Goal: Transaction & Acquisition: Purchase product/service

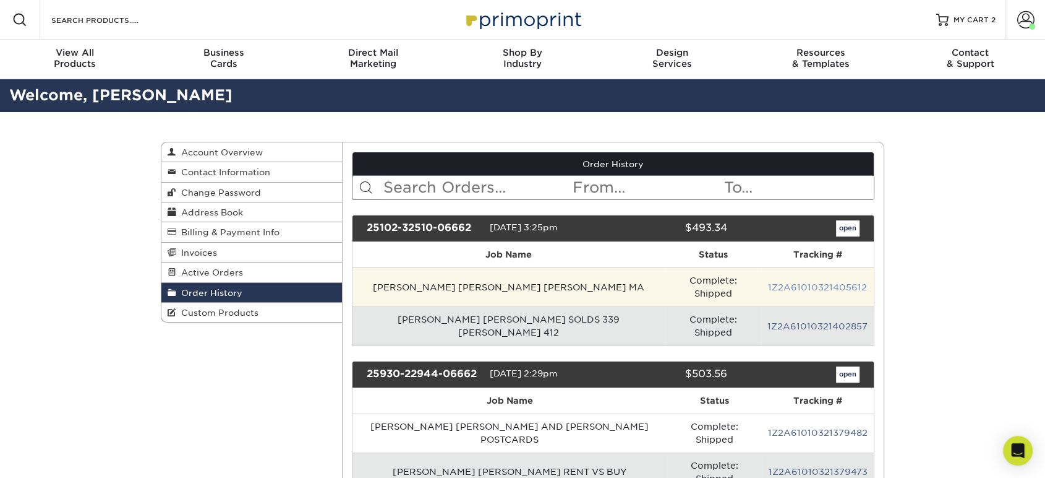
click at [805, 286] on link "1Z2A61010321405612" at bounding box center [817, 287] width 99 height 10
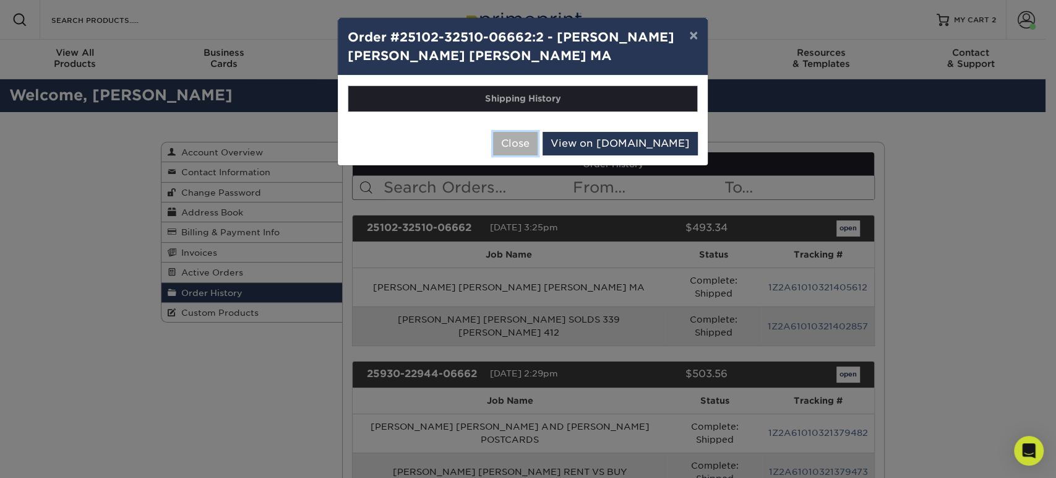
click at [538, 155] on button "Close" at bounding box center [515, 144] width 45 height 24
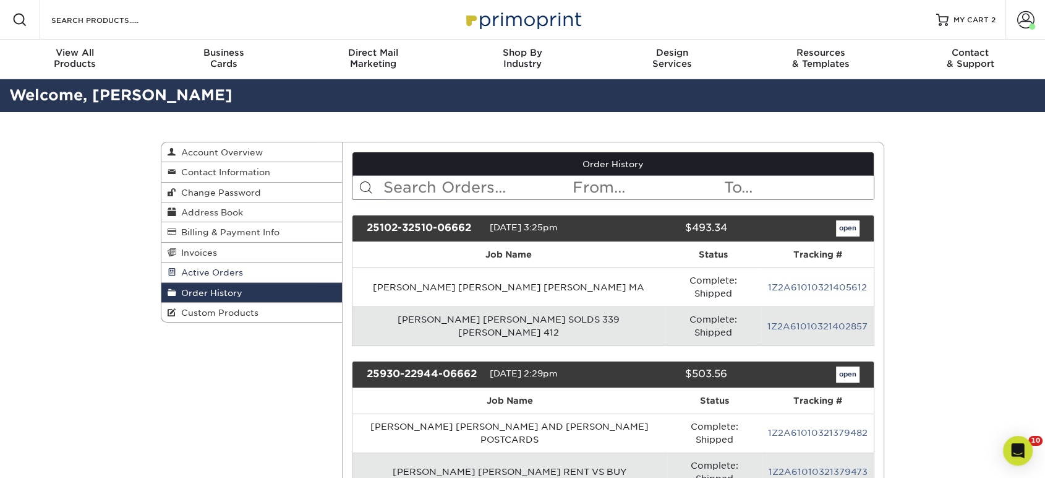
click at [280, 274] on link "Active Orders" at bounding box center [251, 272] width 181 height 20
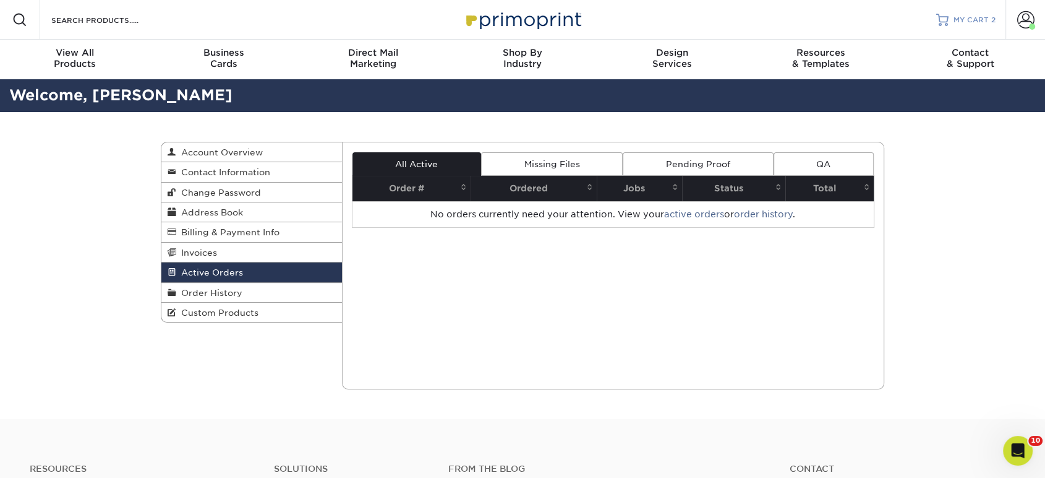
click at [985, 12] on link "MY CART 2" at bounding box center [966, 20] width 59 height 40
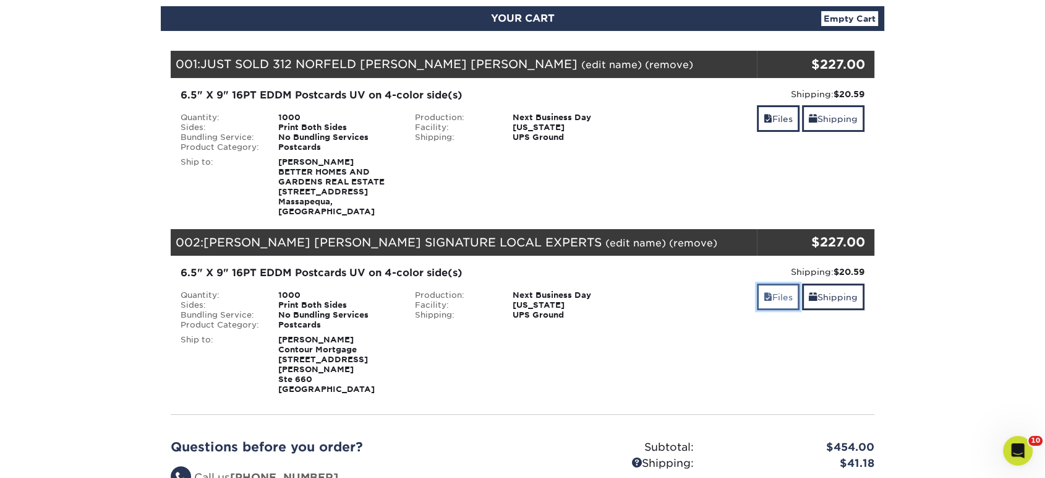
click at [784, 284] on link "Files" at bounding box center [778, 296] width 43 height 27
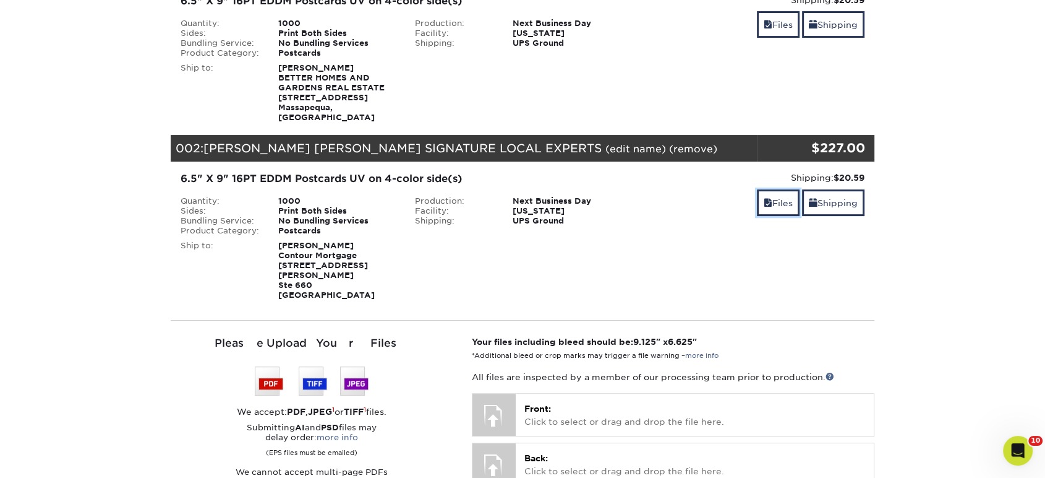
scroll to position [412, 0]
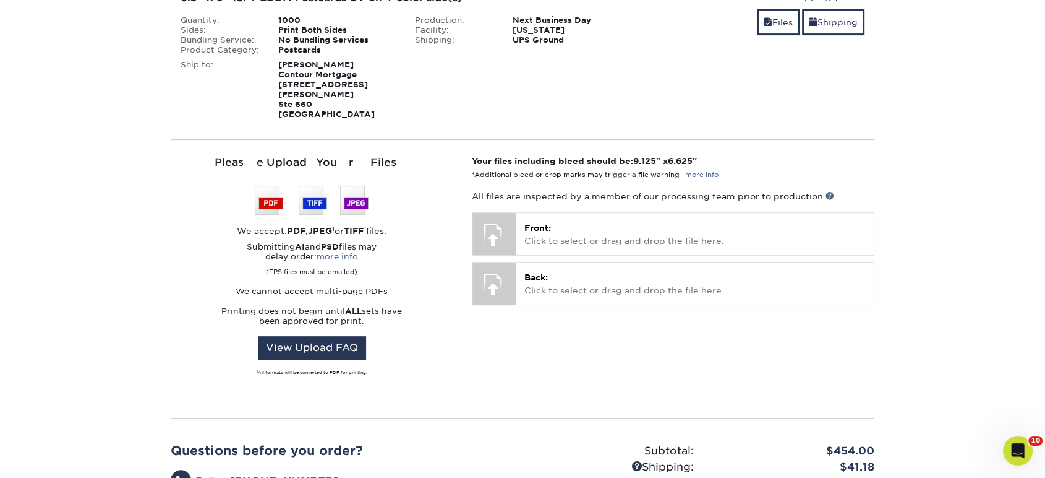
click at [158, 226] on div "YOUR CART Empty Cart Your Cart is Empty View Account Active Orders Order Histor…" at bounding box center [523, 168] width 742 height 872
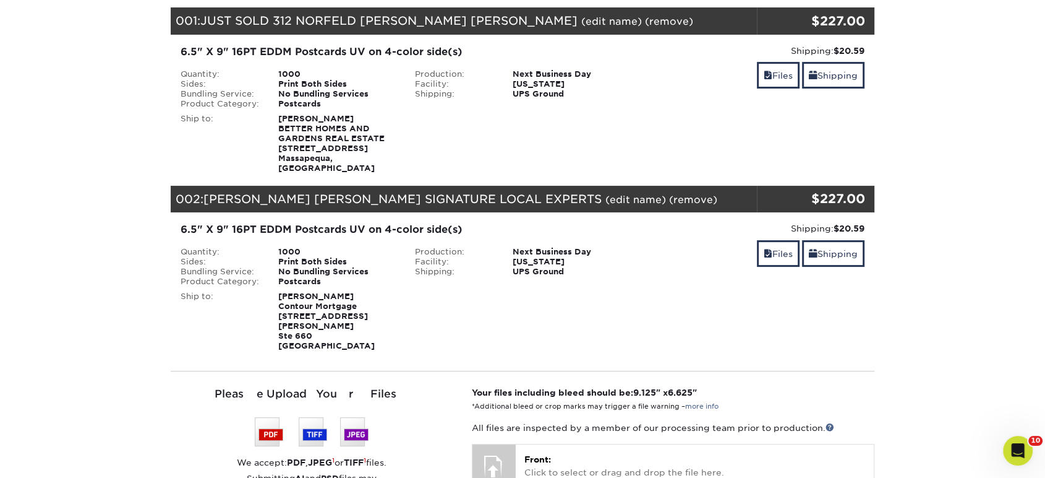
scroll to position [137, 0]
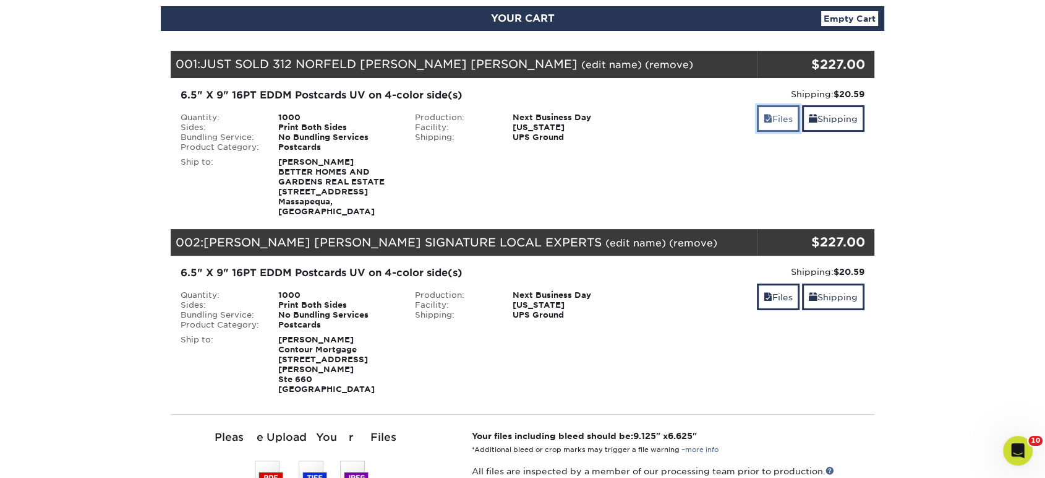
click at [784, 127] on link "Files" at bounding box center [778, 118] width 43 height 27
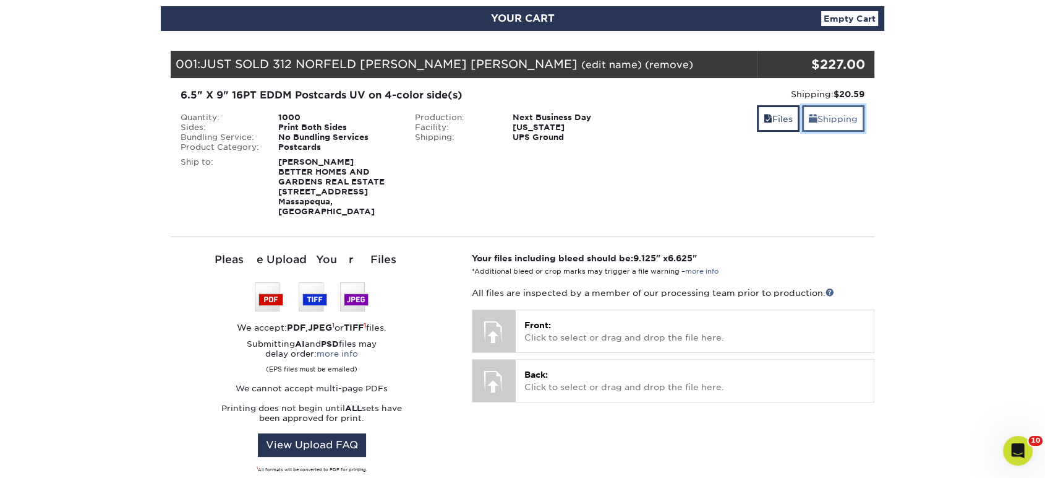
click at [818, 120] on link "Shipping" at bounding box center [833, 118] width 62 height 27
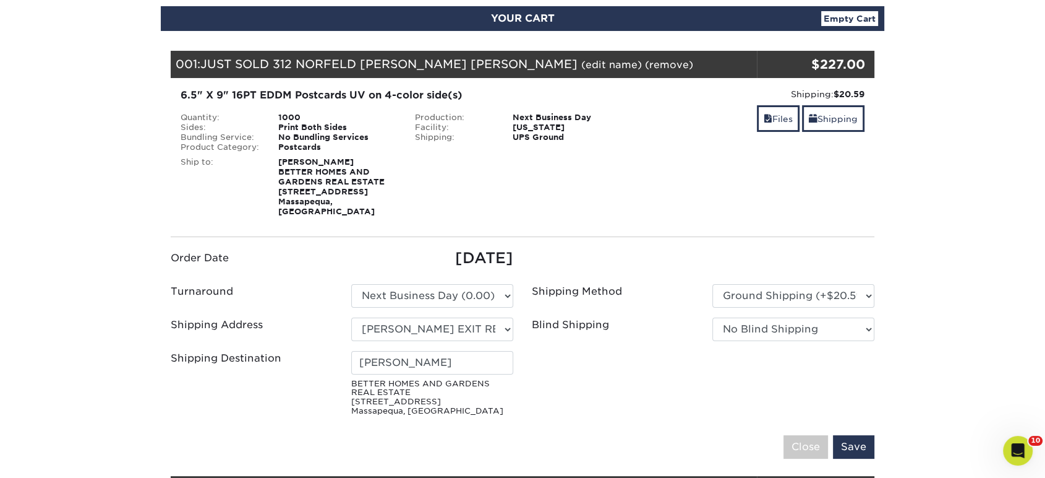
click at [755, 51] on div "001: JUST SOLD 312 NORFELD CINDY OLIVA DENNIS JAEGER (edit name) (remove) Are y…" at bounding box center [464, 64] width 586 height 27
click at [729, 108] on div "Files Shipping" at bounding box center [757, 119] width 216 height 29
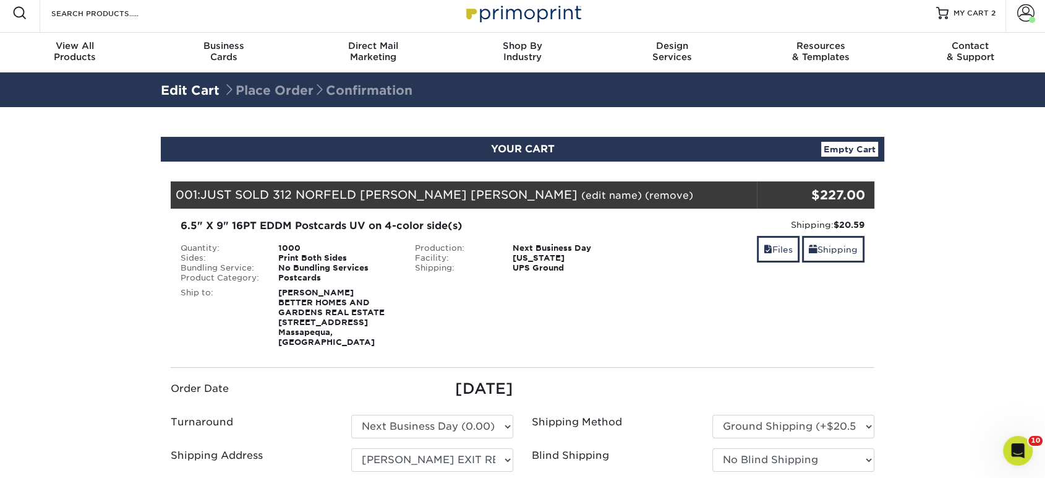
scroll to position [0, 0]
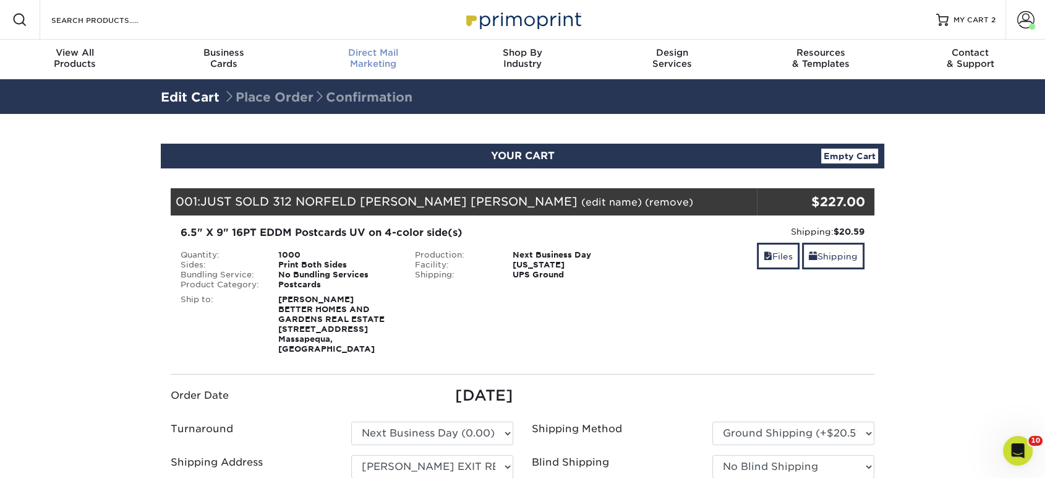
click at [380, 59] on div "Direct Mail Marketing" at bounding box center [373, 58] width 149 height 22
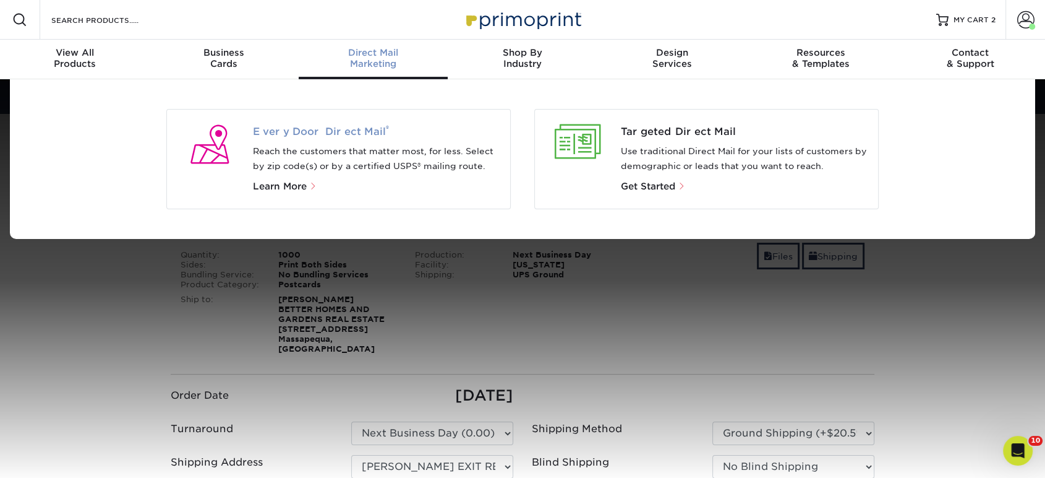
click at [332, 130] on span "Every Door Direct Mail ®" at bounding box center [377, 131] width 248 height 15
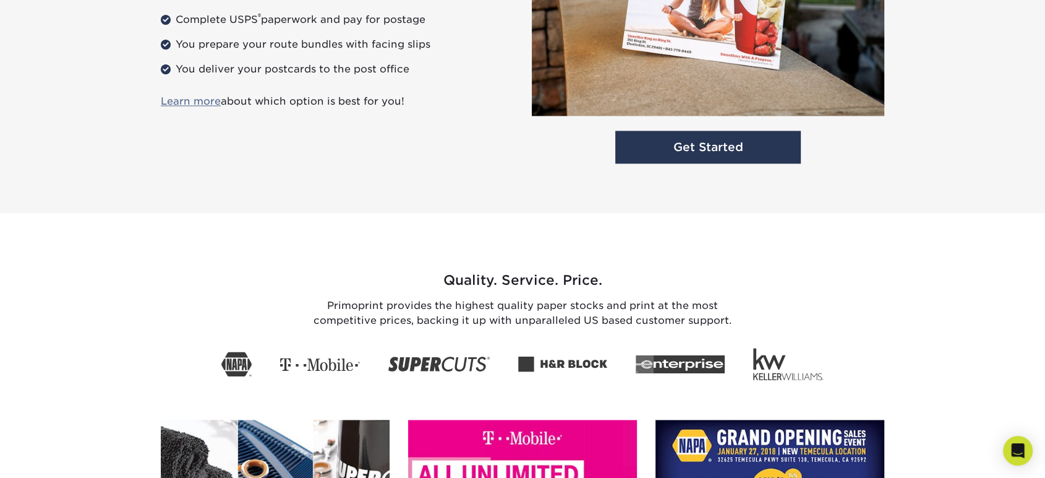
scroll to position [1718, 0]
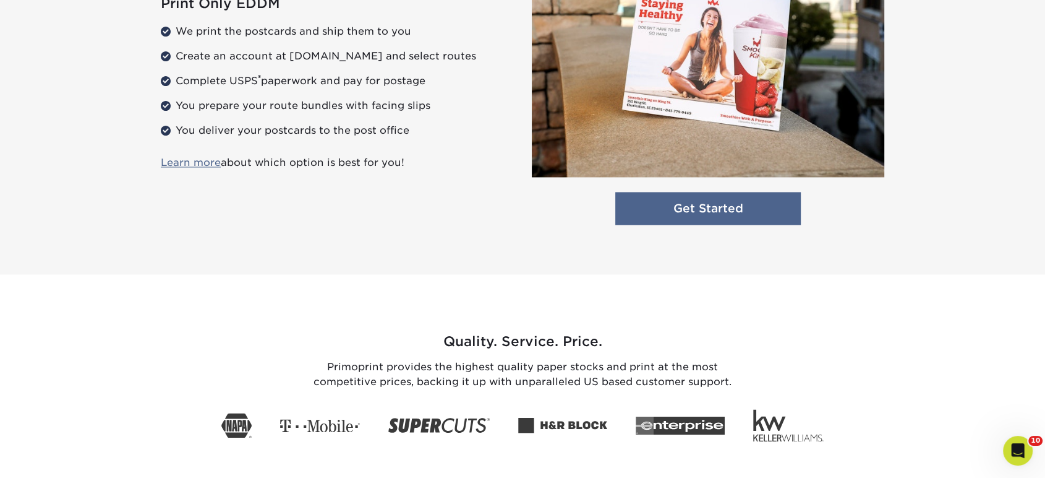
click at [713, 192] on link "Get Started" at bounding box center [708, 208] width 186 height 33
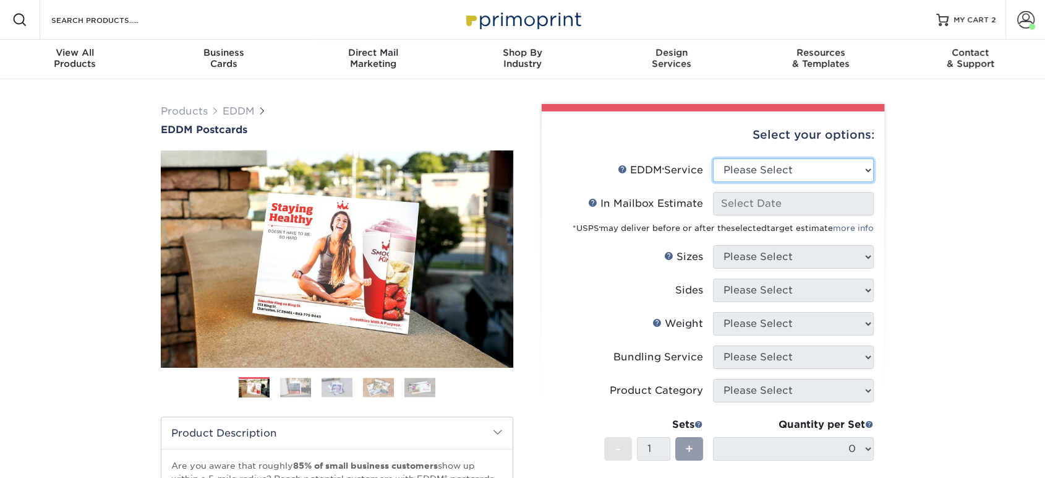
click at [740, 179] on select "Please Select Full Service Print Only" at bounding box center [793, 170] width 161 height 24
select select "print_only"
click at [713, 158] on select "Please Select Full Service Print Only" at bounding box center [793, 170] width 161 height 24
select select "-1"
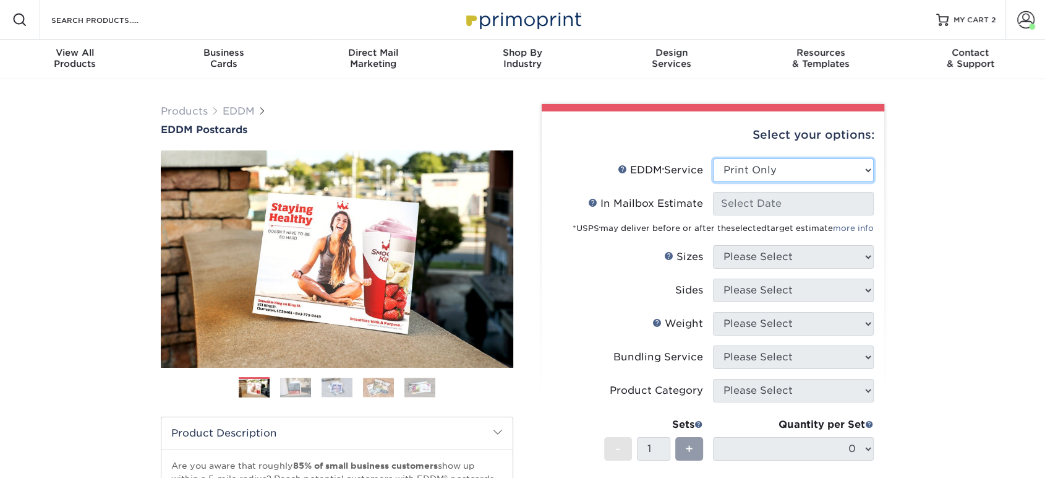
select select "-1"
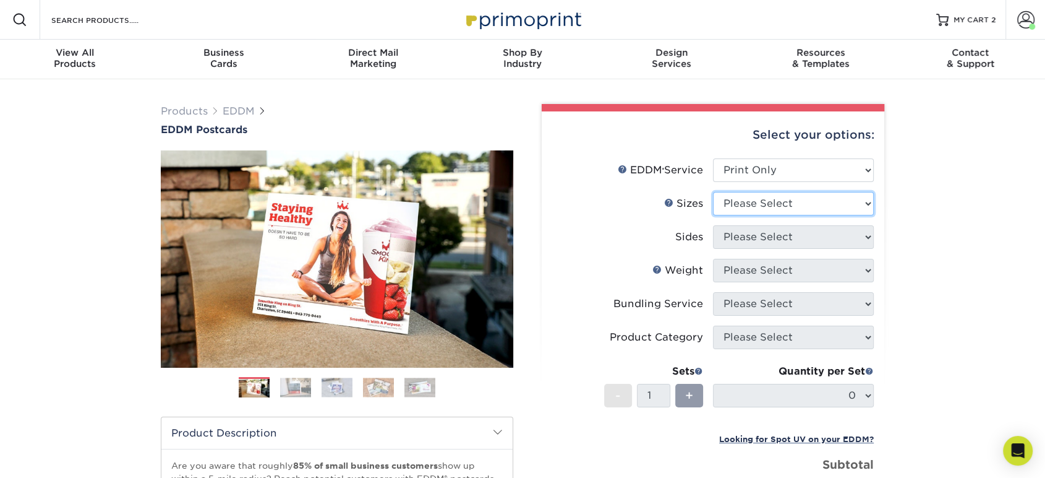
click at [742, 207] on select "Please Select 4.5" x 12" 6" x 12" 6.5" x 8" 6.5" x 9" 6.5" x 12" 7" x 8.5" 8" x…" at bounding box center [793, 204] width 161 height 24
select select "6.50x9.00"
click at [713, 192] on select "Please Select 4.5" x 12" 6" x 12" 6.5" x 8" 6.5" x 9" 6.5" x 12" 7" x 8.5" 8" x…" at bounding box center [793, 204] width 161 height 24
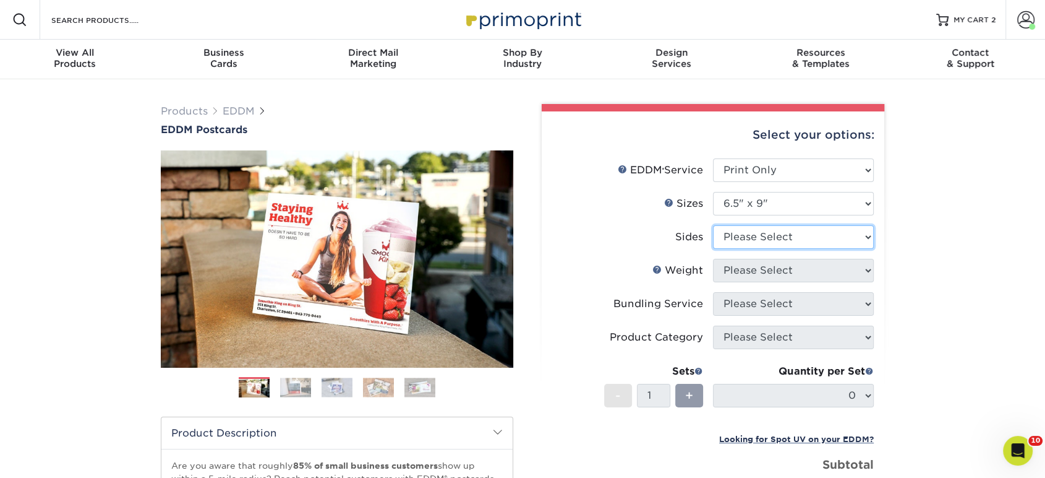
click at [742, 240] on select "Please Select Print Both Sides Print Front Only" at bounding box center [793, 237] width 161 height 24
select select "13abbda7-1d64-4f25-8bb2-c179b224825d"
click at [713, 225] on select "Please Select Print Both Sides Print Front Only" at bounding box center [793, 237] width 161 height 24
drag, startPoint x: 749, startPoint y: 267, endPoint x: 749, endPoint y: 279, distance: 12.4
click at [749, 267] on select "Please Select 16PT 14PT" at bounding box center [793, 271] width 161 height 24
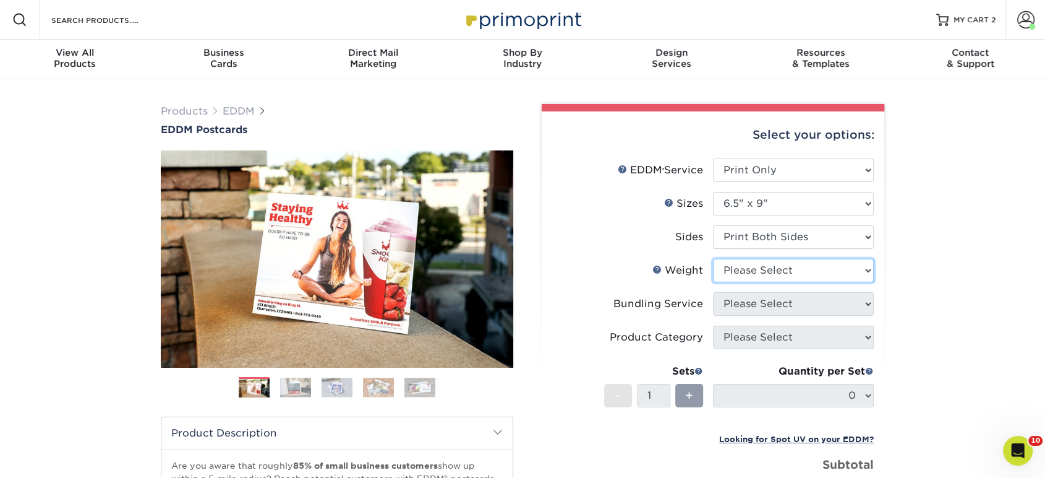
select select "16PT"
click at [713, 259] on select "Please Select 16PT 14PT" at bounding box center [793, 271] width 161 height 24
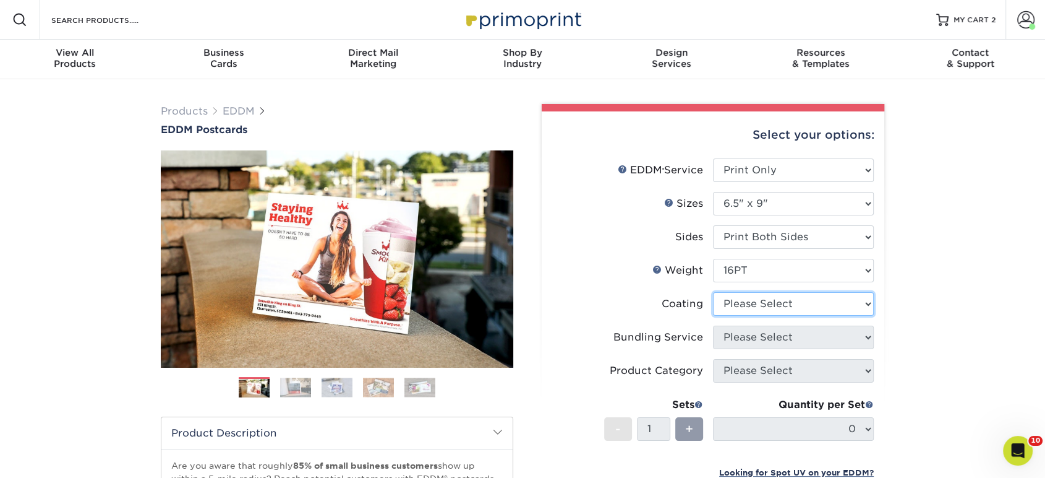
click at [748, 311] on select at bounding box center [793, 304] width 161 height 24
select select "ae367451-b2b8-45df-a344-0f05b6a12993"
click at [713, 292] on select at bounding box center [793, 304] width 161 height 24
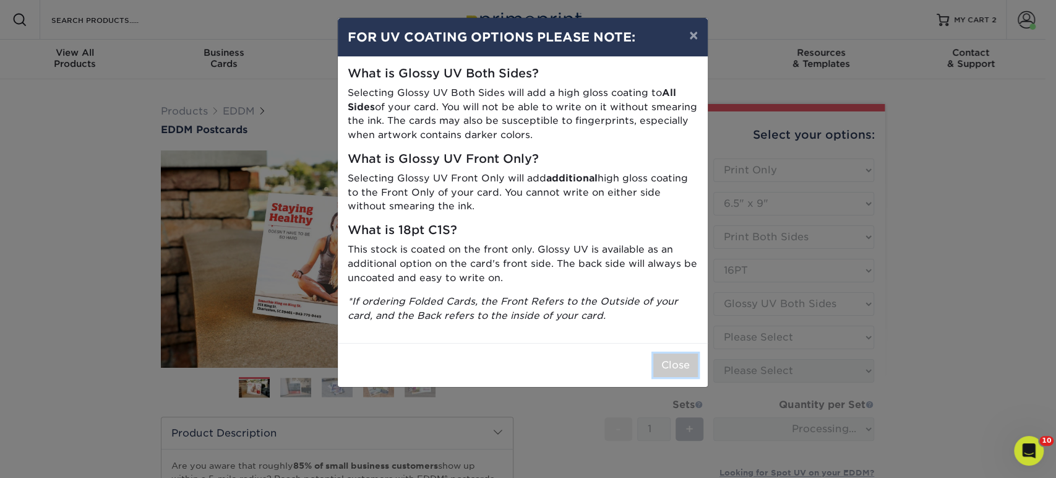
click at [695, 357] on button "Close" at bounding box center [675, 365] width 45 height 24
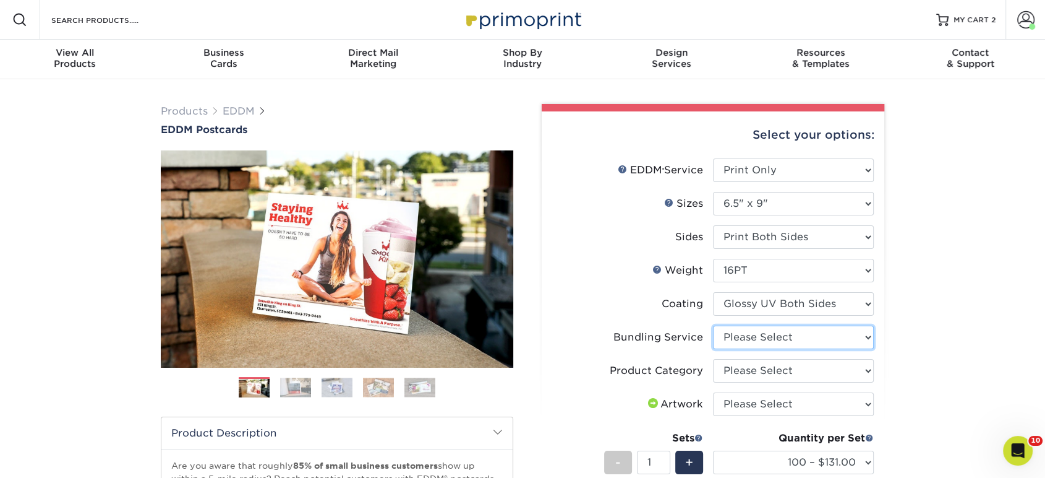
click at [757, 335] on select "Please Select No Bundling Services Yes, Bundles of 50 (+2 Days) Yes, Bundles of…" at bounding box center [793, 337] width 161 height 24
select select "58689abb-25c0-461c-a4c3-a80b627d6649"
click at [713, 325] on select "Please Select No Bundling Services Yes, Bundles of 50 (+2 Days) Yes, Bundles of…" at bounding box center [793, 337] width 161 height 24
click at [751, 368] on select "Please Select Postcards" at bounding box center [793, 371] width 161 height 24
select select "9b7272e0-d6c8-4c3c-8e97-d3a1bcdab858"
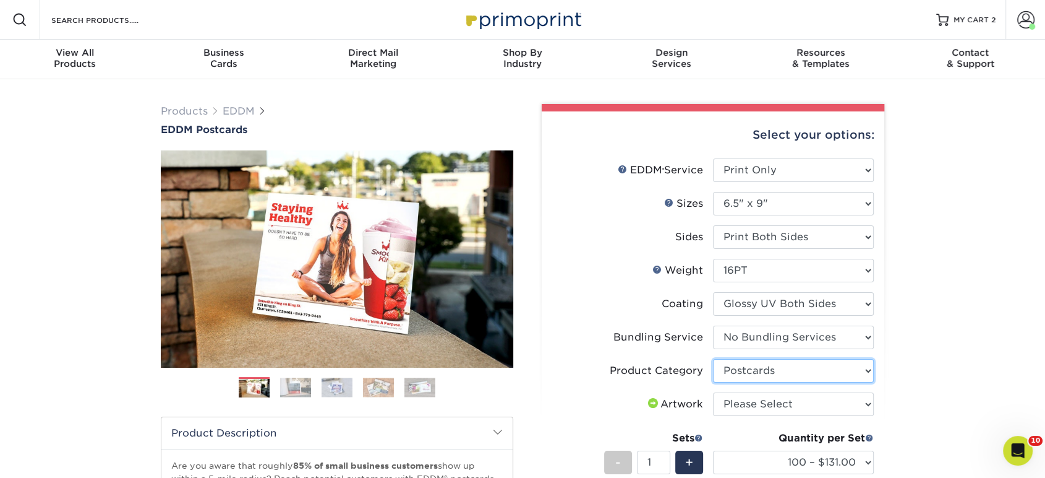
click at [713, 359] on select "Please Select Postcards" at bounding box center [793, 371] width 161 height 24
click at [744, 402] on select "Please Select I will upload files I need a design - $150" at bounding box center [793, 404] width 161 height 24
select select "upload"
click at [713, 392] on select "Please Select I will upload files I need a design - $150" at bounding box center [793, 404] width 161 height 24
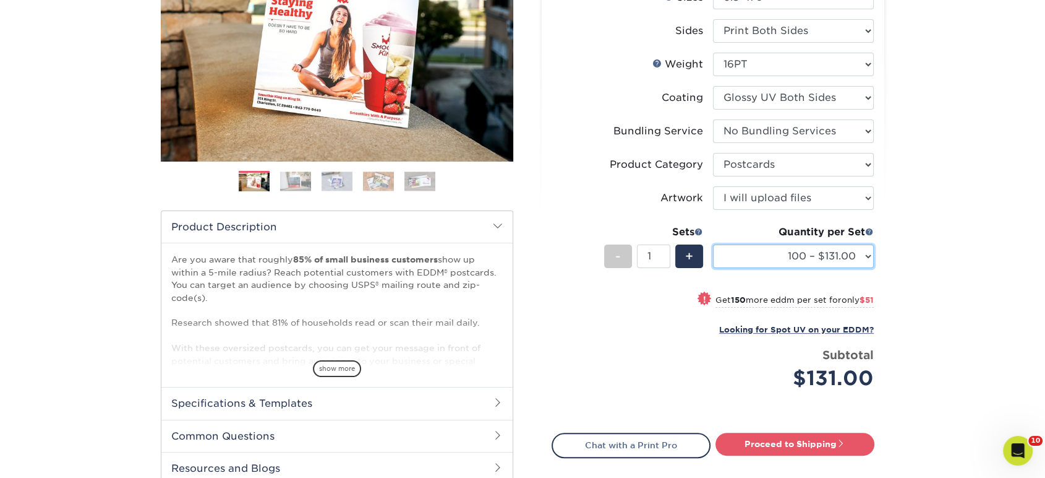
click at [776, 254] on select "100 – $131.00 250 – $182.00 500 – $203.00 1000 – $227.00 2500 – $379.00 5000 – …" at bounding box center [793, 256] width 161 height 24
click at [713, 244] on select "100 – $131.00 250 – $182.00 500 – $203.00 1000 – $227.00 2500 – $379.00 5000 – …" at bounding box center [793, 256] width 161 height 24
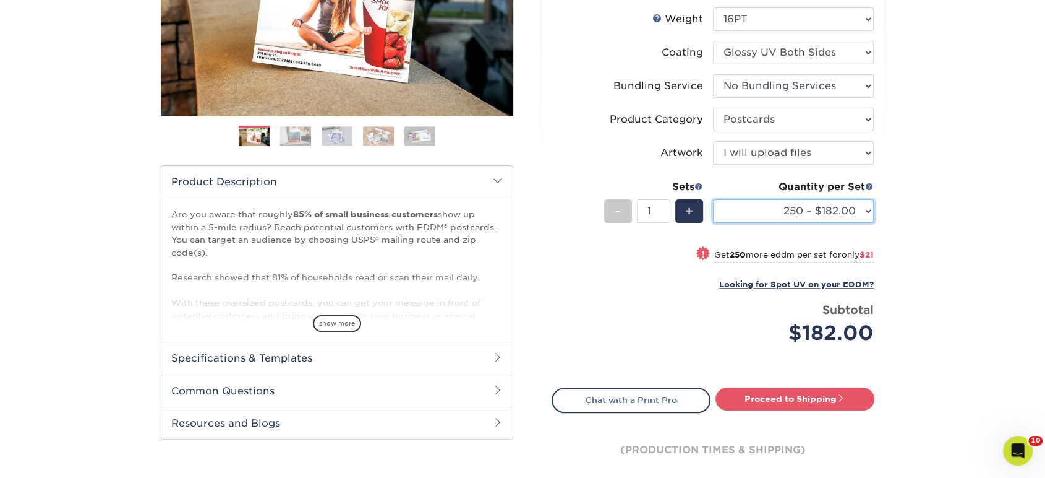
scroll to position [275, 0]
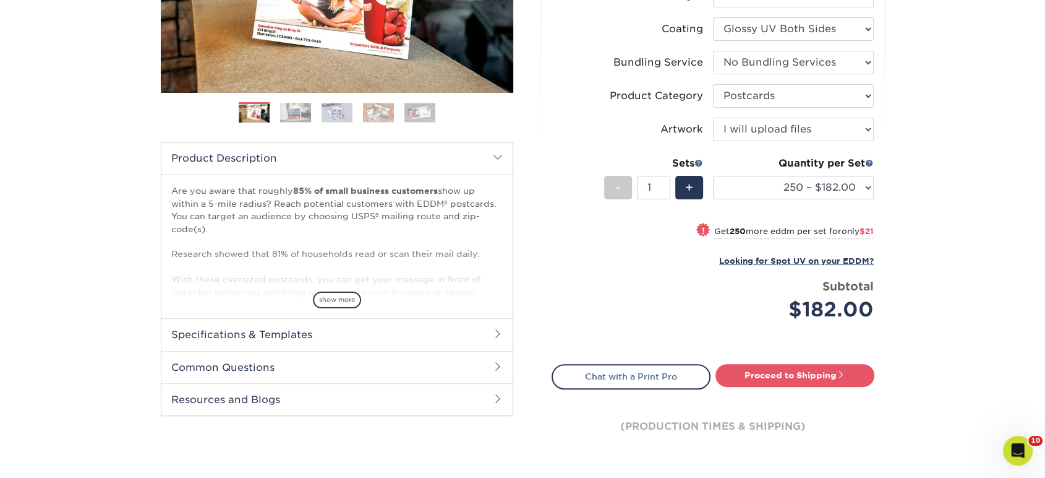
click at [772, 144] on li "Artwork Please Select I will upload files I need a design - $150" at bounding box center [713, 134] width 322 height 33
click at [780, 181] on select "100 – $131.00 250 – $182.00 500 – $203.00 1000 – $227.00 2500 – $379.00 5000 – …" at bounding box center [793, 188] width 161 height 24
select select "500 – $203.00"
click at [713, 176] on select "100 – $131.00 250 – $182.00 500 – $203.00 1000 – $227.00 2500 – $379.00 5000 – …" at bounding box center [793, 188] width 161 height 24
click at [757, 185] on select "100 – $131.00 250 – $182.00 500 – $203.00 1000 – $227.00 2500 – $379.00 5000 – …" at bounding box center [793, 188] width 161 height 24
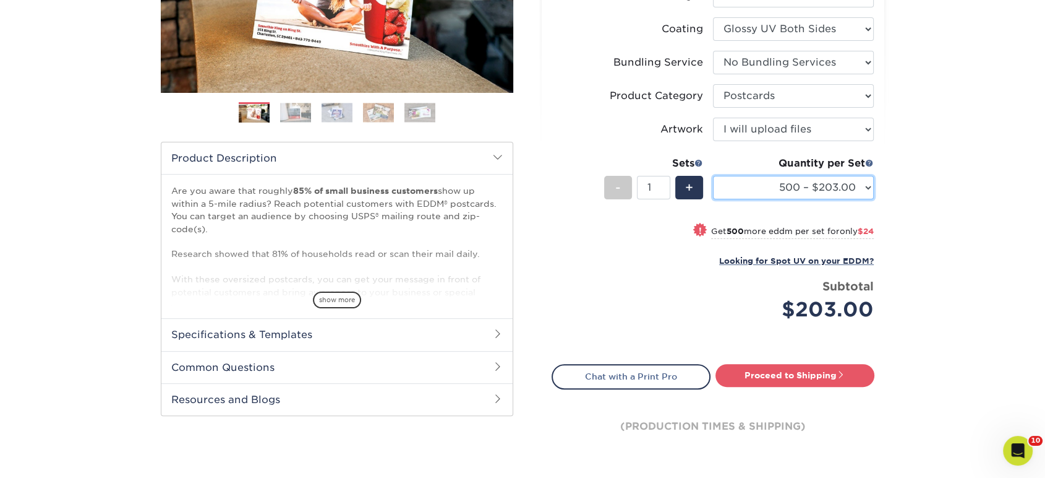
click at [713, 176] on select "100 – $131.00 250 – $182.00 500 – $203.00 1000 – $227.00 2500 – $379.00 5000 – …" at bounding box center [793, 188] width 161 height 24
click at [740, 368] on link "Proceed to Shipping" at bounding box center [795, 375] width 159 height 22
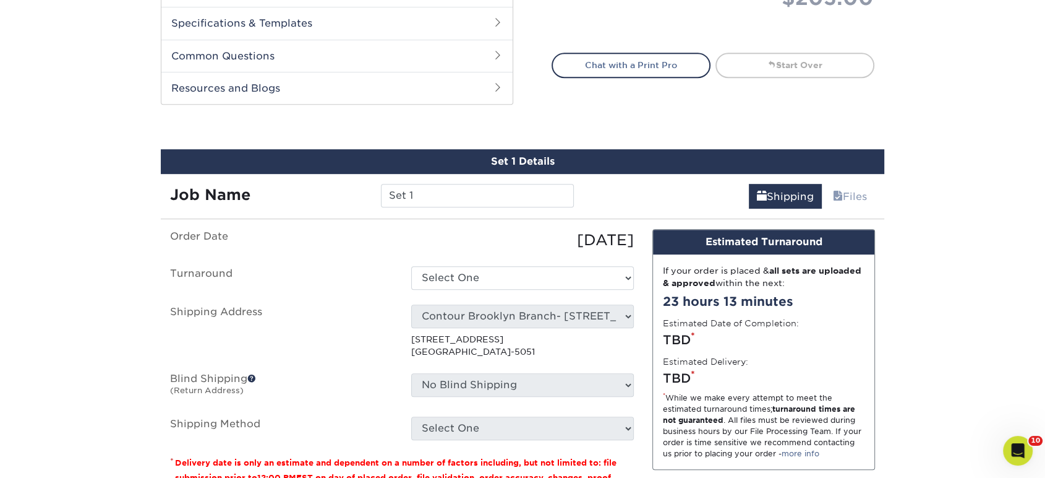
scroll to position [671, 0]
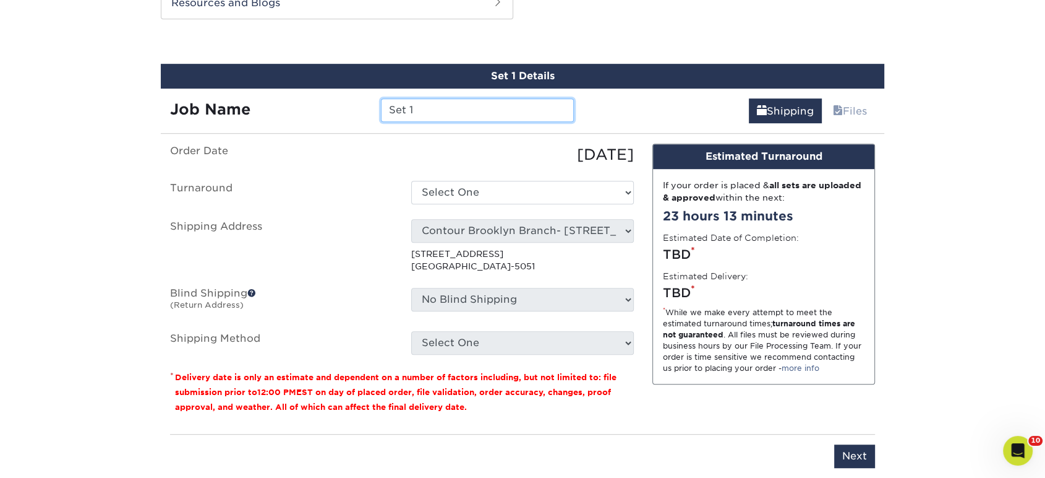
click at [431, 101] on input "Set 1" at bounding box center [477, 110] width 192 height 24
drag, startPoint x: 432, startPoint y: 101, endPoint x: 403, endPoint y: 109, distance: 29.7
click at [403, 109] on input "DE" at bounding box center [477, 110] width 192 height 24
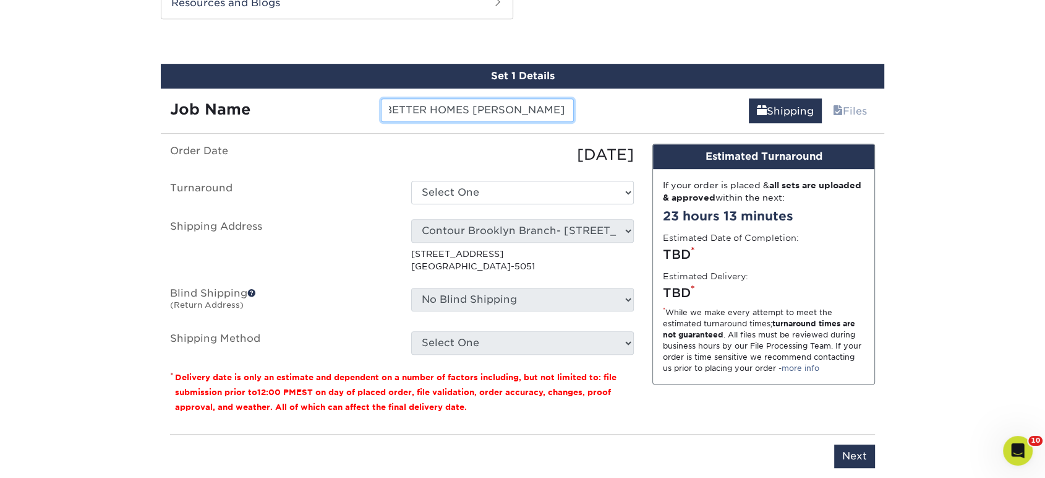
scroll to position [0, 162]
type input "DENNIS JAEGER BETTER HOMES CINDY OLIVA SOLD NORFELD"
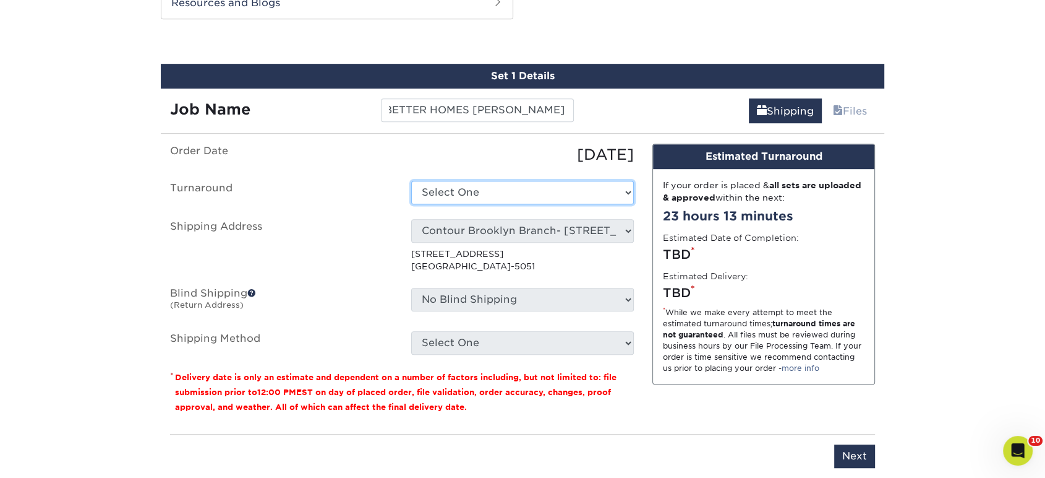
drag, startPoint x: 422, startPoint y: 187, endPoint x: 429, endPoint y: 195, distance: 10.5
click at [426, 197] on select "Select One 2-4 Business Days 2 Day Next Business Day" at bounding box center [522, 193] width 223 height 24
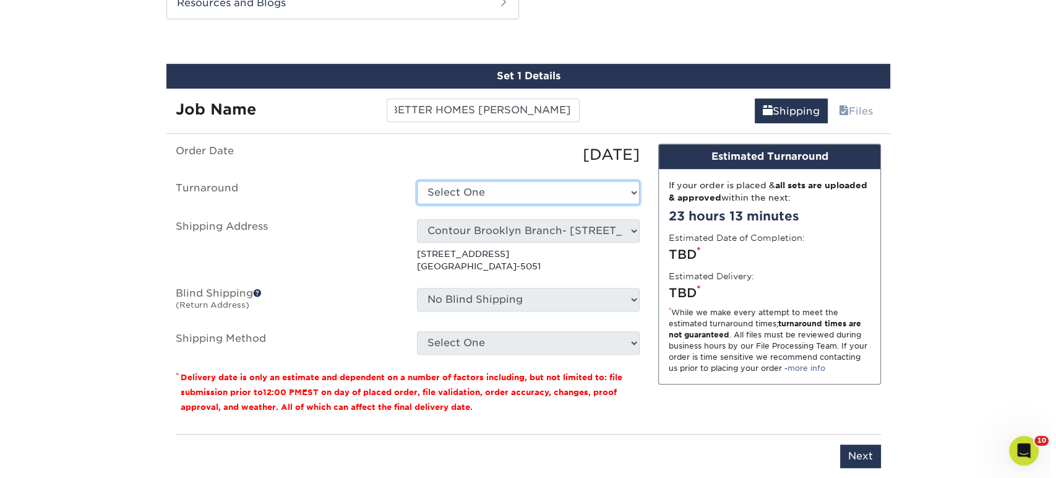
scroll to position [0, 0]
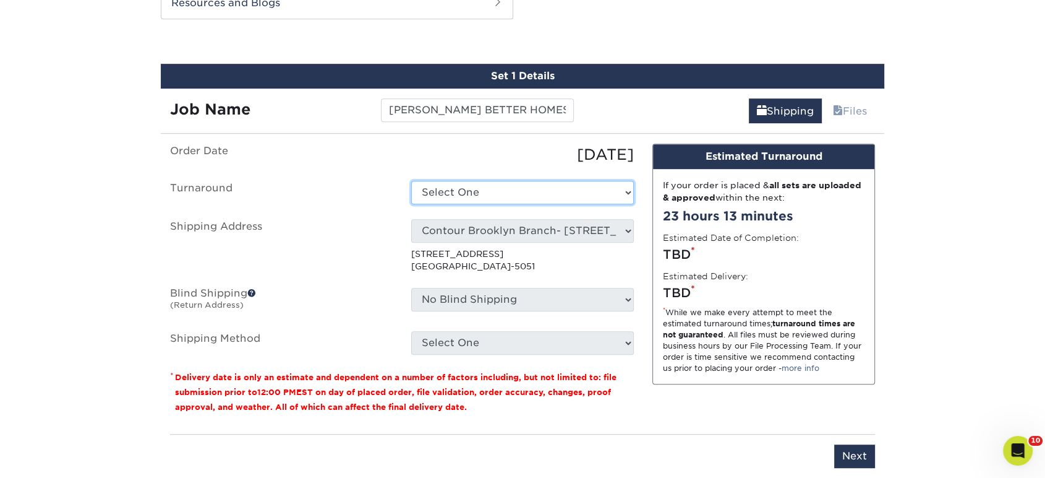
select select "85e402c1-f951-4e08-96d1-f1db94a1be34"
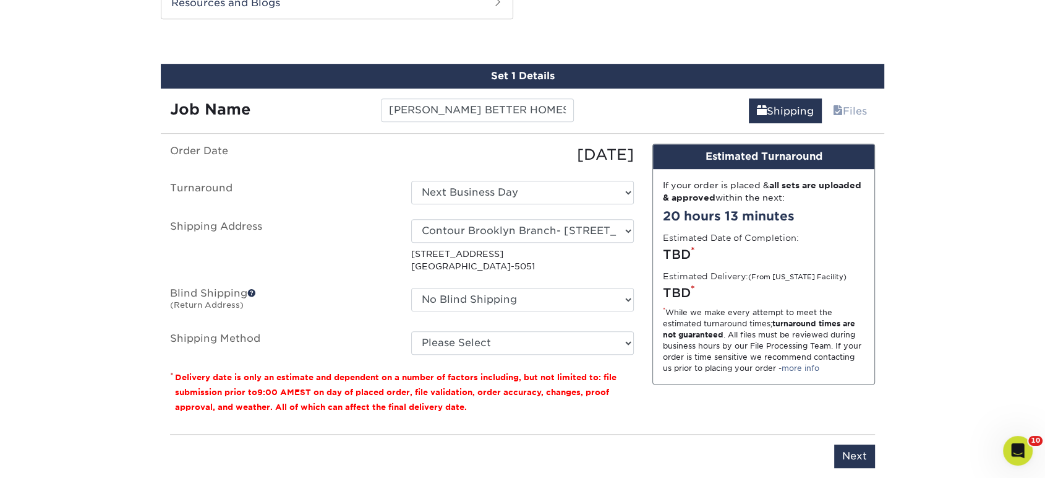
click at [492, 239] on div "Select One" at bounding box center [522, 246] width 241 height 54
drag, startPoint x: 500, startPoint y: 226, endPoint x: 500, endPoint y: 219, distance: 7.4
click at [500, 226] on select "Select One Realty Connect USA" at bounding box center [522, 231] width 223 height 24
click at [485, 220] on select "Select One Realty Connect USA" at bounding box center [522, 231] width 223 height 24
select select "newaddress"
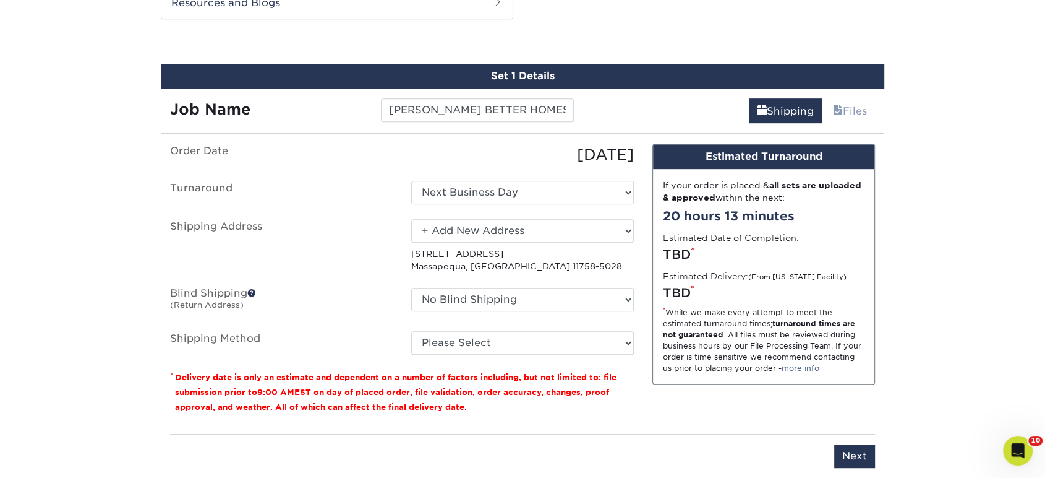
click at [411, 219] on select "Select One Realty Connect USA" at bounding box center [522, 231] width 223 height 24
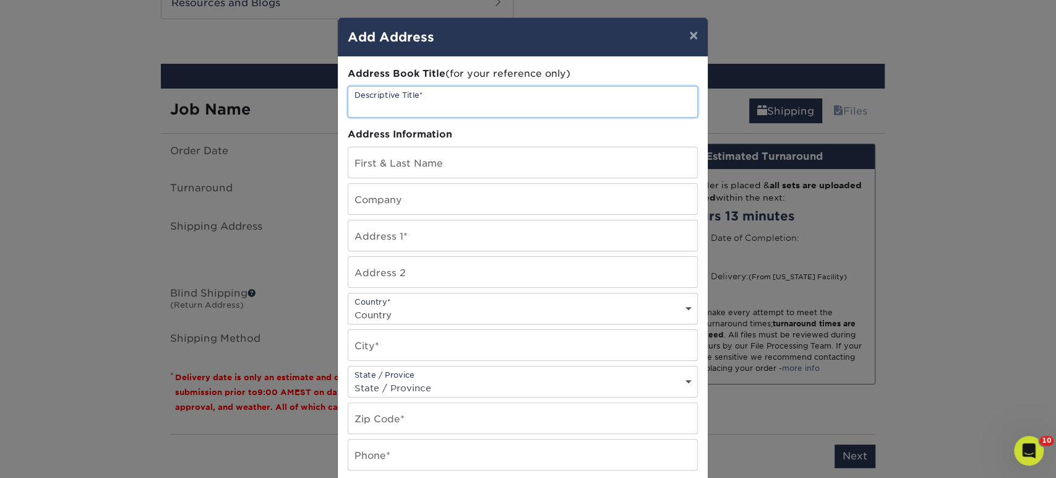
click at [409, 93] on input "text" at bounding box center [522, 102] width 349 height 30
type input "CINDY OLIVA BETTER HOMES NEW OFFICE"
type input "[PERSON_NAME]"
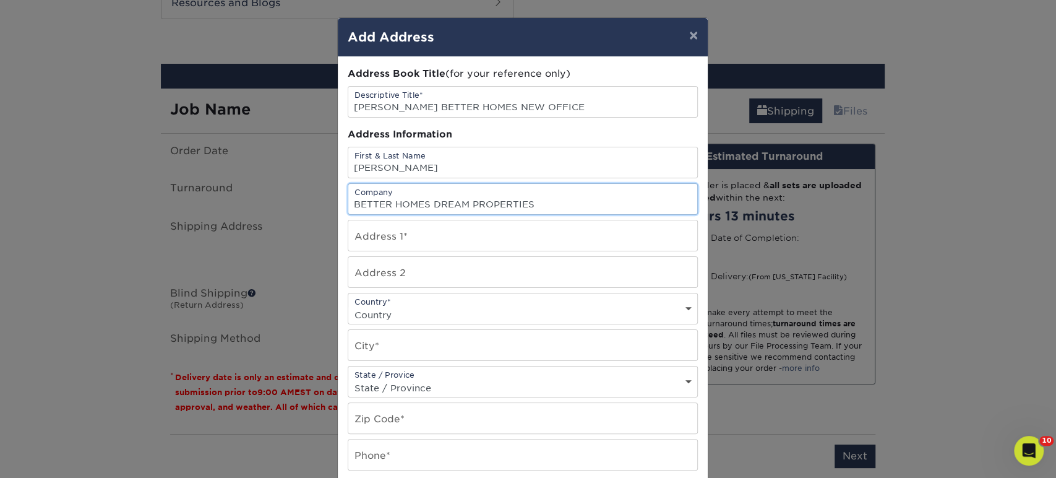
type input "BETTER HOMES DREAM PROPERTIES"
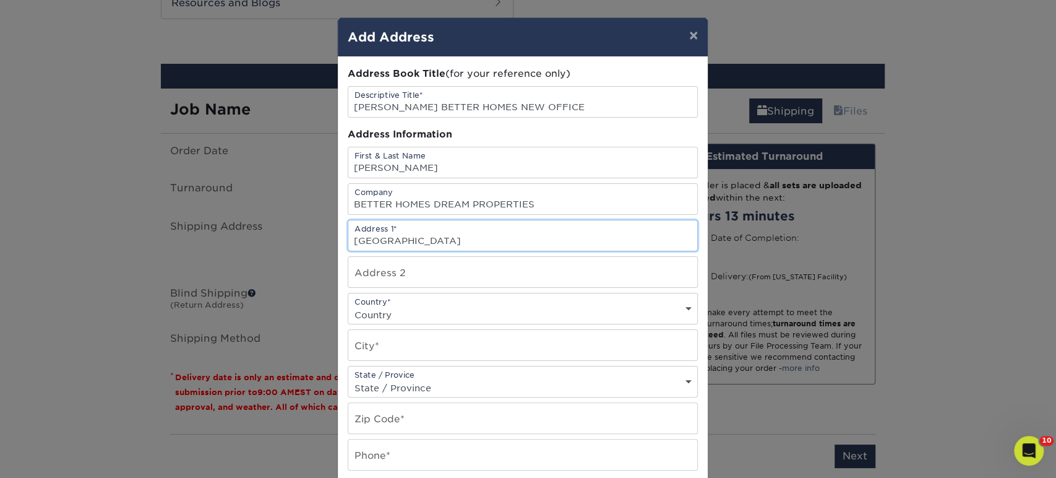
type input "980 N. BROADWAY"
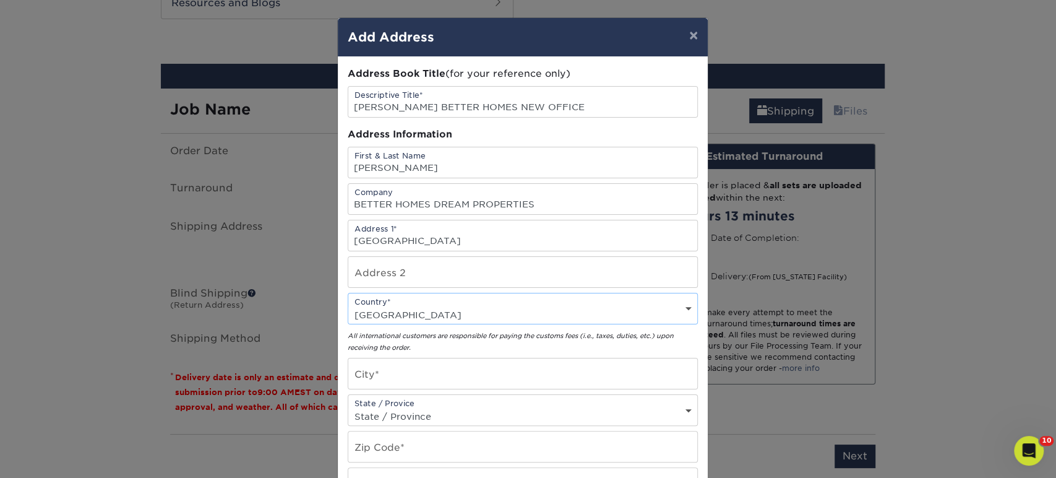
click at [456, 312] on select "Country United States Canada ----------------------------- Afghanistan Albania …" at bounding box center [522, 315] width 349 height 18
select select "US"
click at [348, 306] on select "Country United States Canada ----------------------------- Afghanistan Albania …" at bounding box center [522, 315] width 349 height 18
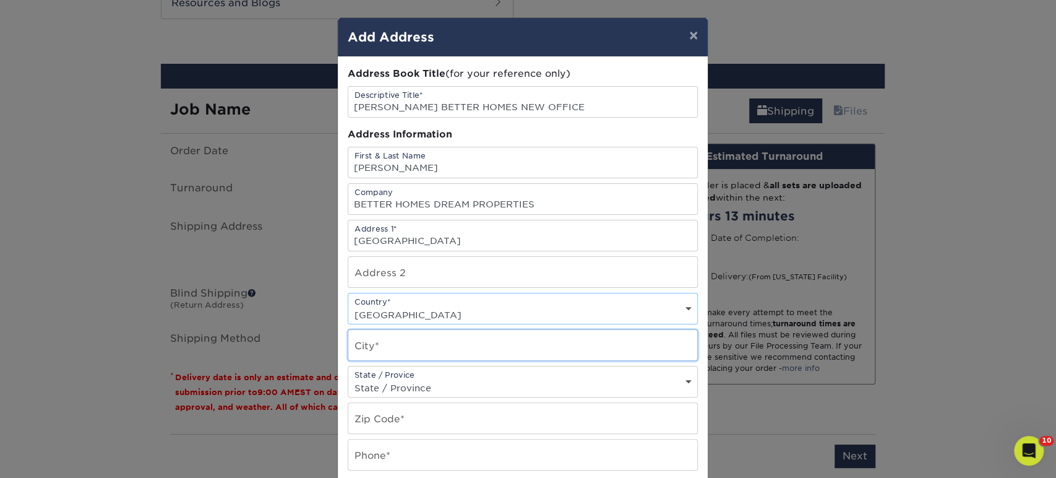
click at [376, 332] on input "text" at bounding box center [522, 345] width 349 height 30
type input "MASSAPEQUA"
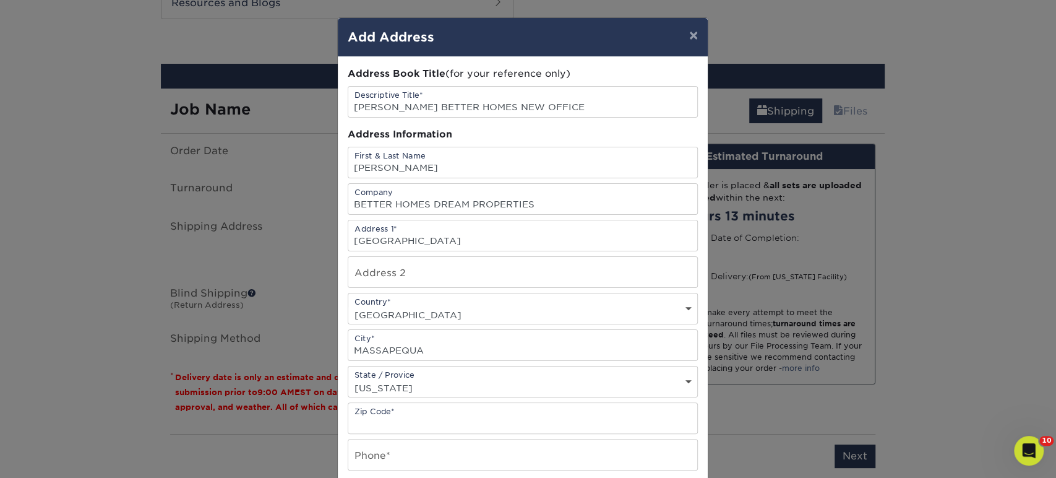
click at [385, 366] on div "State / Provice State / Province Alabama Alaska Arizona Arkansas California Col…" at bounding box center [523, 382] width 350 height 32
click at [384, 383] on select "State / Province Alabama Alaska Arizona Arkansas California Colorado Connecticu…" at bounding box center [522, 388] width 349 height 18
select select "NY"
click at [348, 379] on select "State / Province Alabama Alaska Arizona Arkansas California Colorado Connecticu…" at bounding box center [522, 388] width 349 height 18
click at [393, 419] on input "text" at bounding box center [522, 418] width 349 height 30
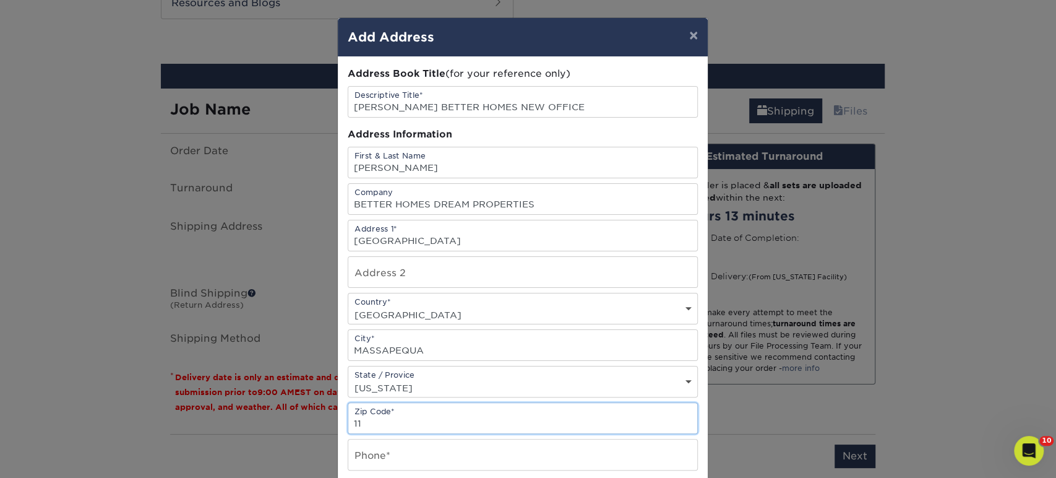
scroll to position [697, 0]
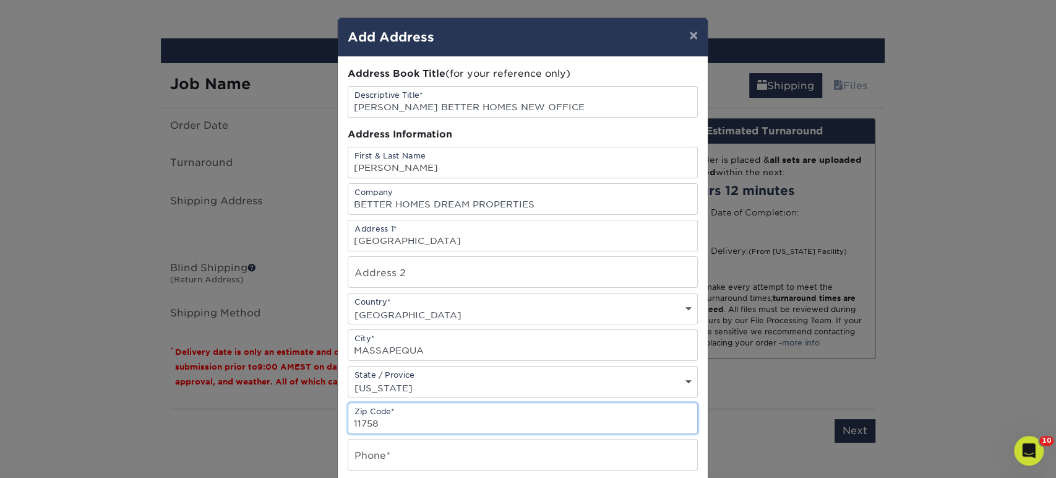
type input "11758"
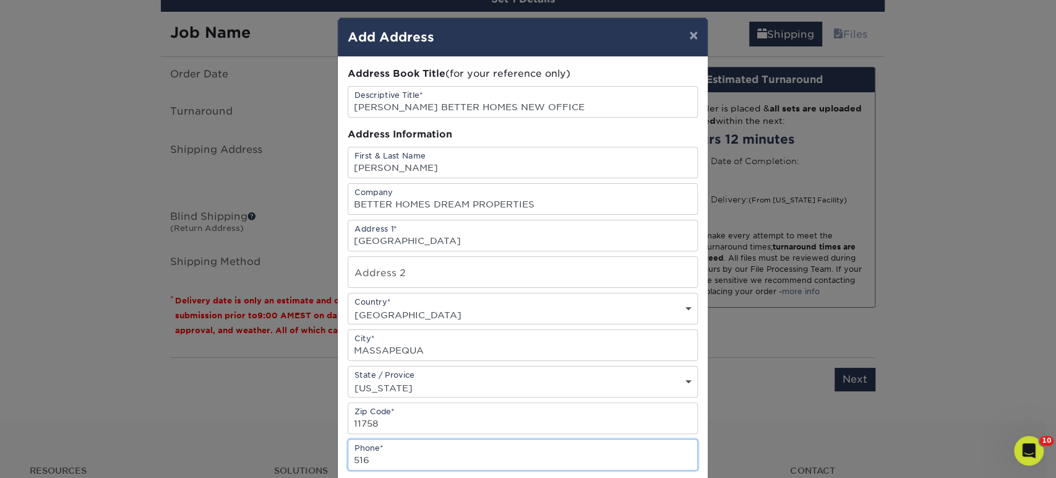
scroll to position [758, 0]
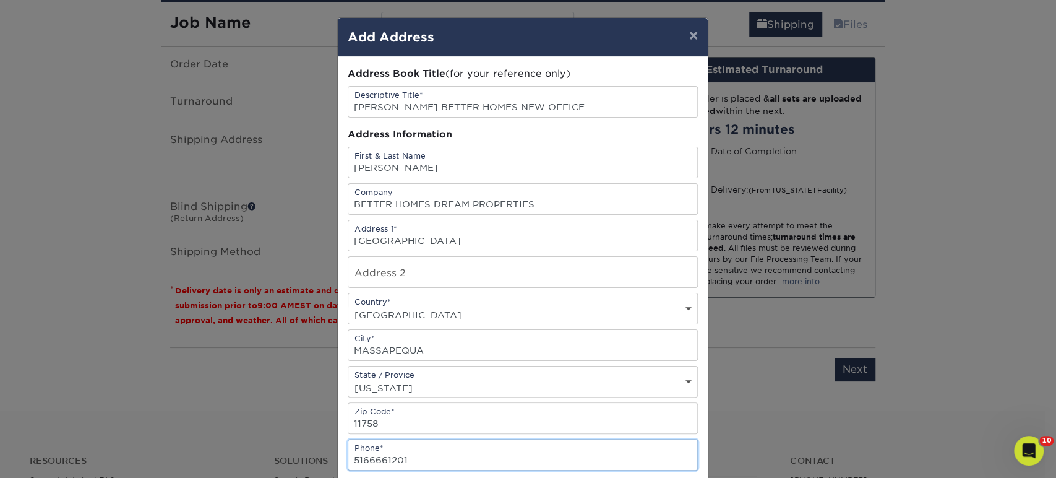
type input "5166661201"
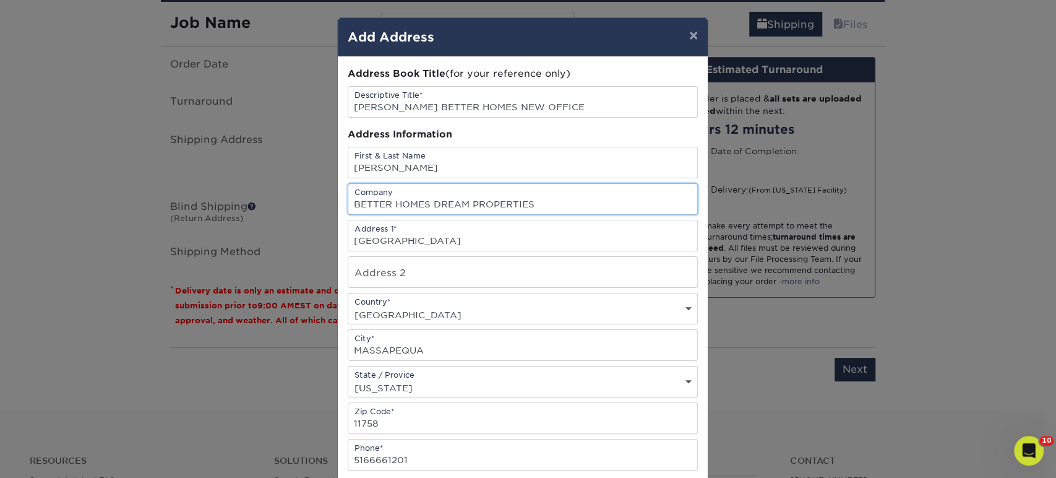
drag, startPoint x: 536, startPoint y: 199, endPoint x: 428, endPoint y: 198, distance: 107.6
click at [428, 198] on input "BETTER HOMES DREAM PROPERTIES" at bounding box center [522, 199] width 349 height 30
type input "BETTER HOMES & GARDENS REAL ESTATE DREAM PROPERTIES"
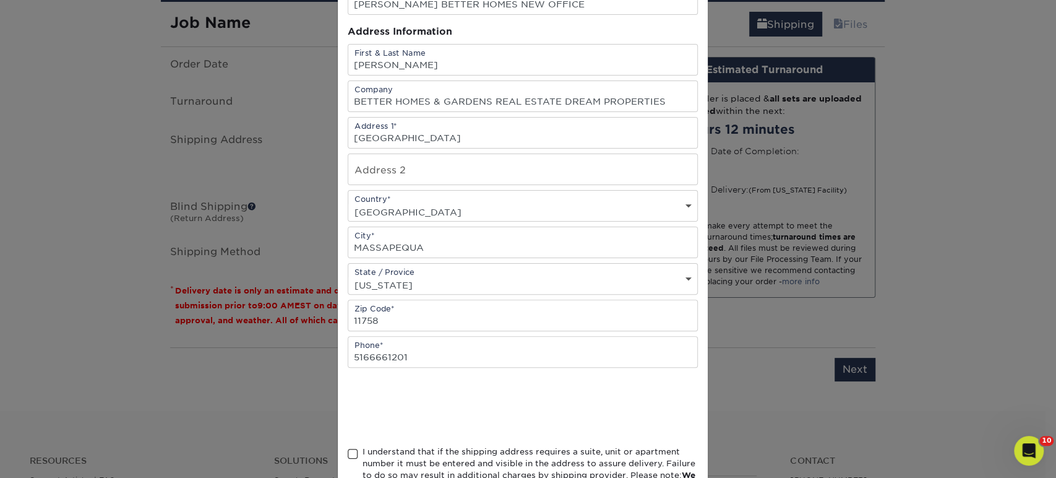
scroll to position [193, 0]
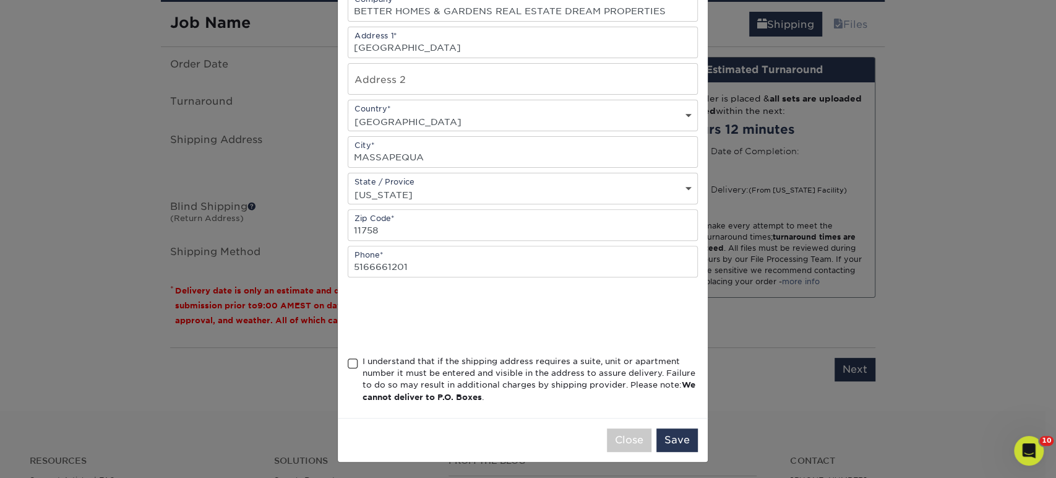
click at [349, 362] on span at bounding box center [353, 364] width 11 height 12
click at [0, 0] on input "I understand that if the shipping address requires a suite, unit or apartment n…" at bounding box center [0, 0] width 0 height 0
click at [659, 432] on button "Save" at bounding box center [676, 440] width 41 height 24
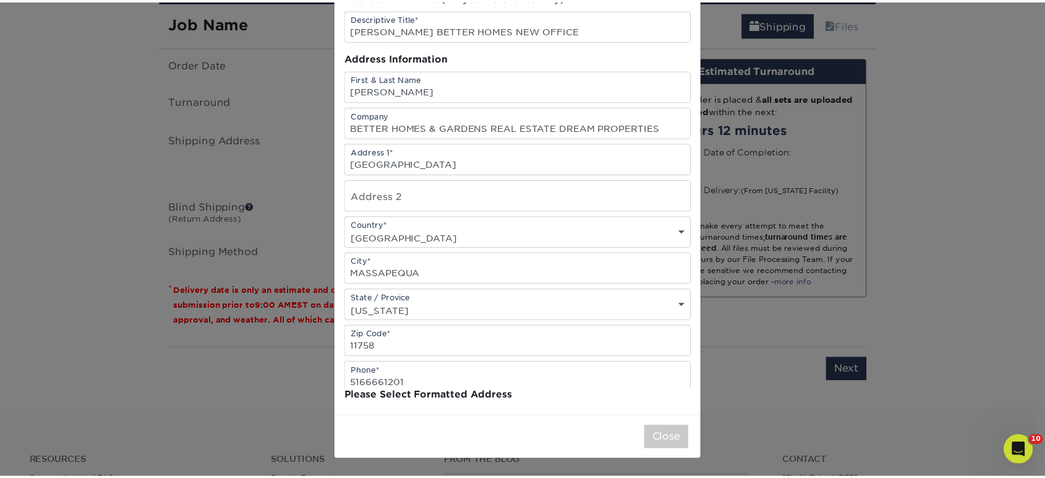
scroll to position [0, 0]
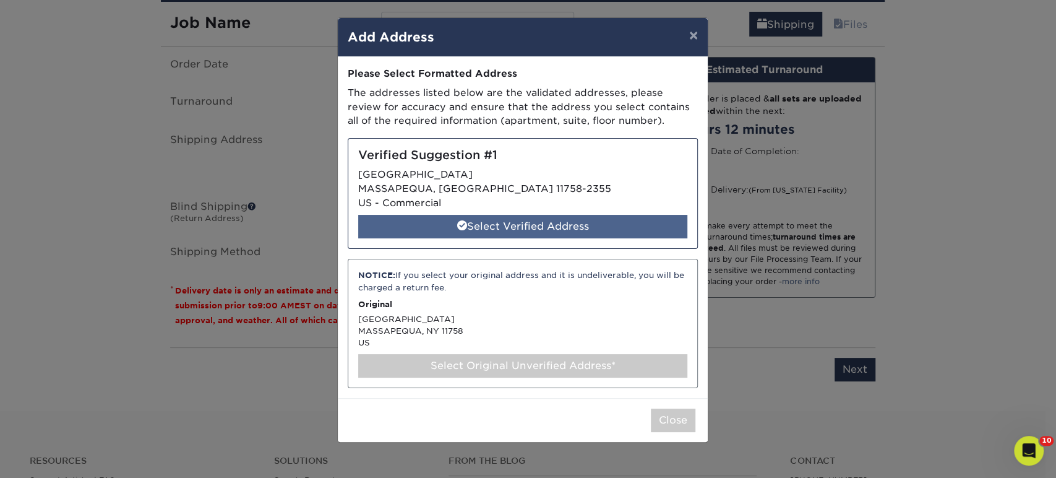
click at [431, 229] on div "Select Verified Address" at bounding box center [522, 227] width 329 height 24
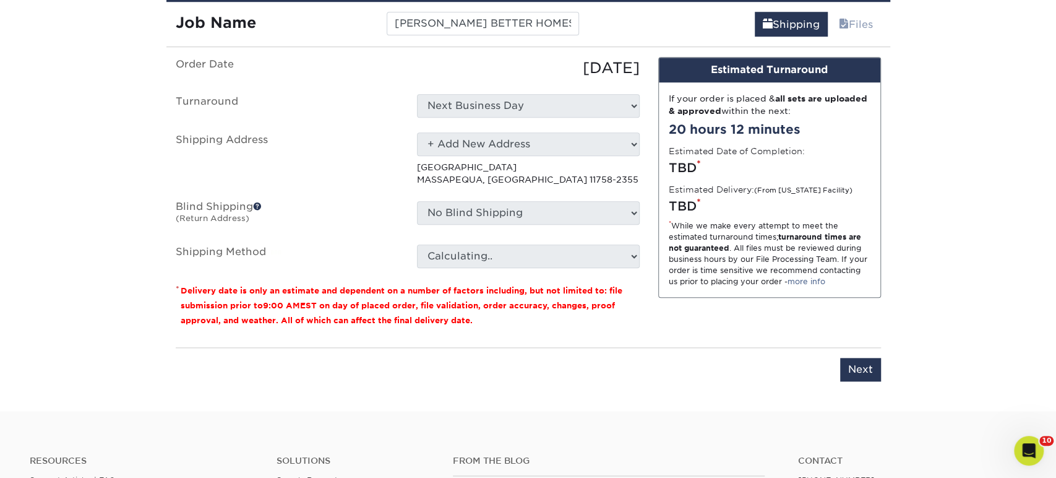
select select "286693"
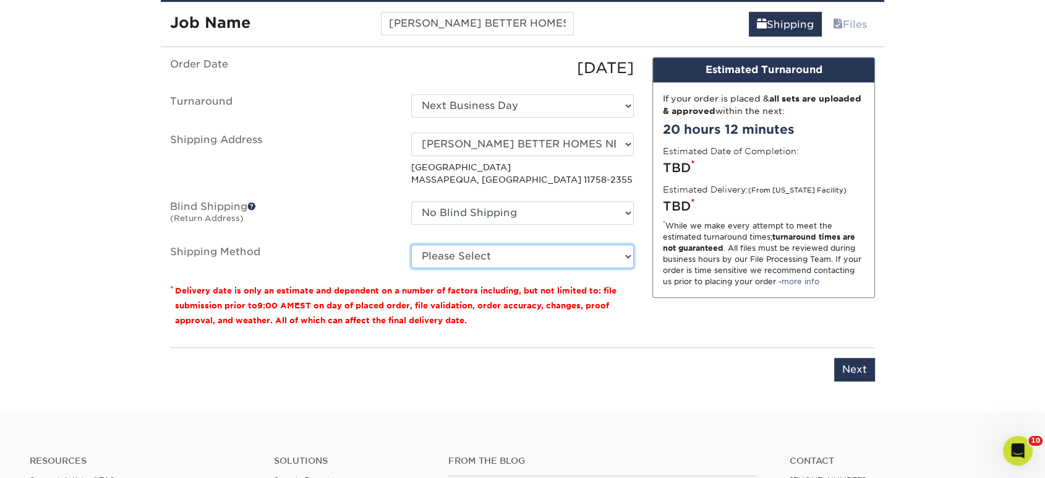
drag, startPoint x: 580, startPoint y: 254, endPoint x: 576, endPoint y: 264, distance: 10.8
click at [580, 254] on select "Please Select Ground Shipping (+$17.63) 3 Day Shipping Service (+$21.76) 2 Day …" at bounding box center [522, 256] width 223 height 24
select select "03"
click at [411, 244] on select "Please Select Ground Shipping (+$17.63) 3 Day Shipping Service (+$21.76) 2 Day …" at bounding box center [522, 256] width 223 height 24
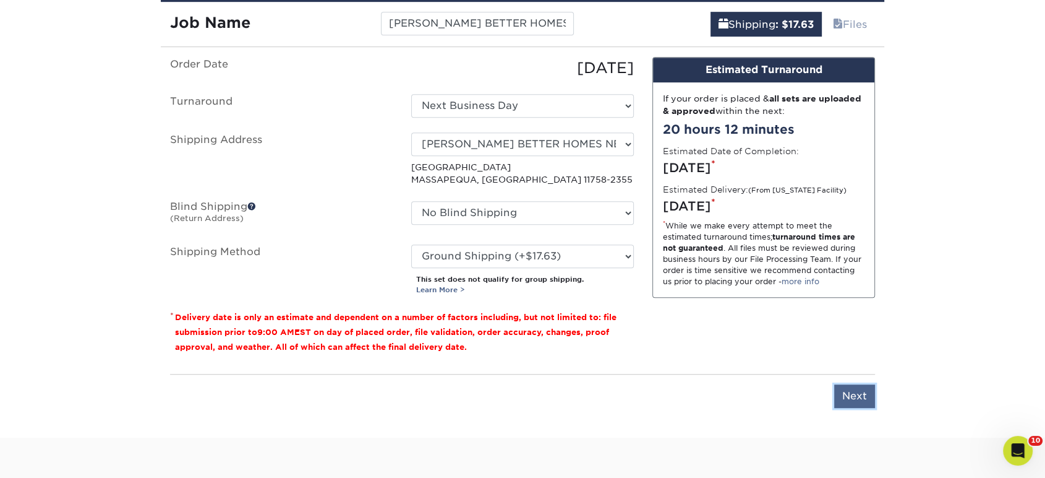
click at [846, 395] on input "Next" at bounding box center [854, 396] width 41 height 24
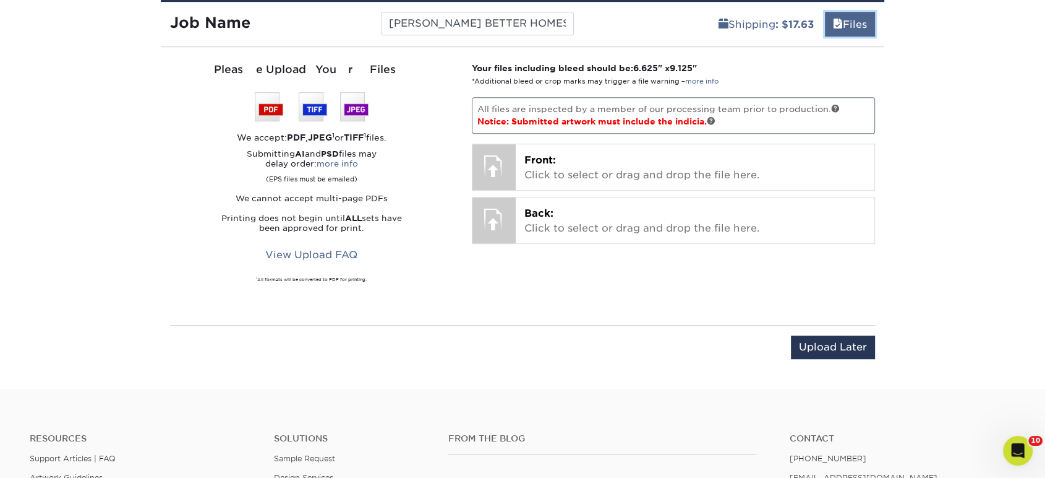
click at [838, 19] on span at bounding box center [838, 25] width 10 height 12
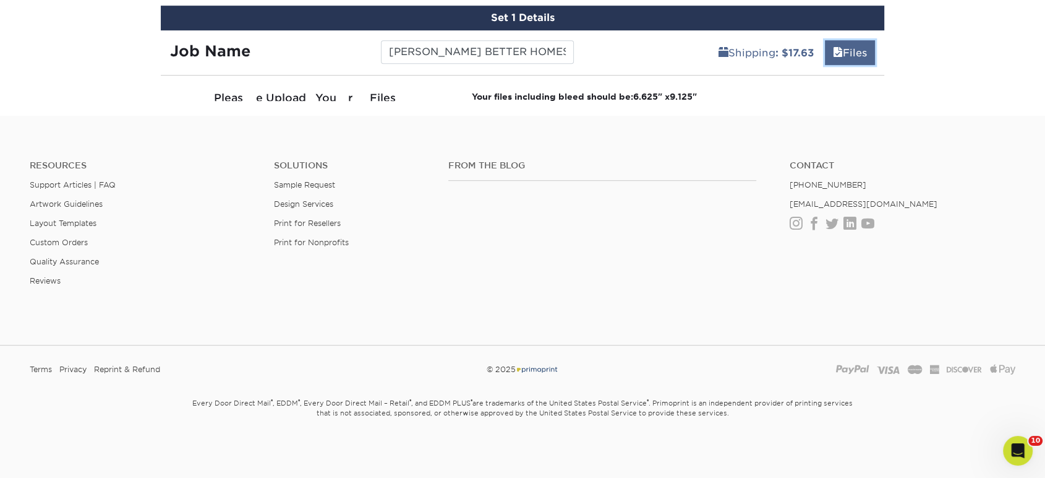
scroll to position [702, 0]
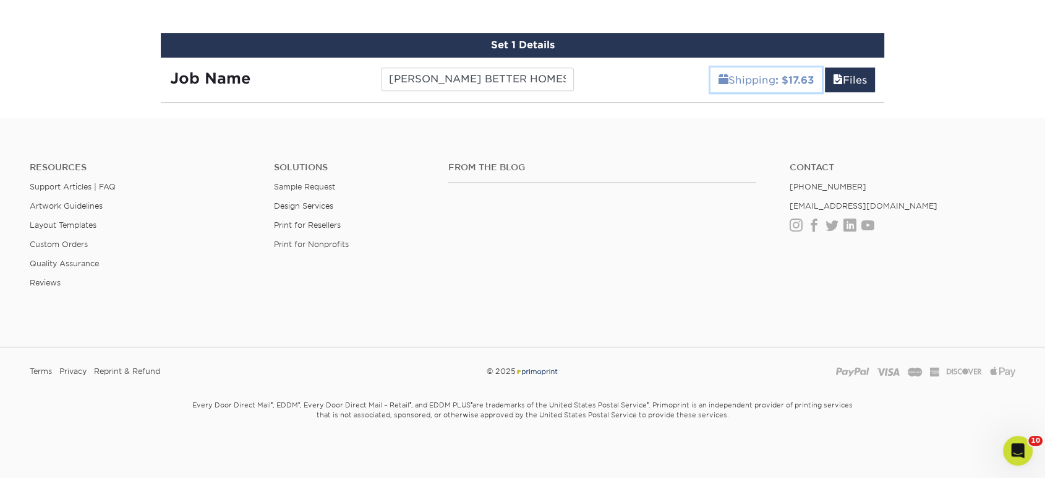
click at [793, 67] on link "Shipping : $17.63" at bounding box center [766, 79] width 111 height 25
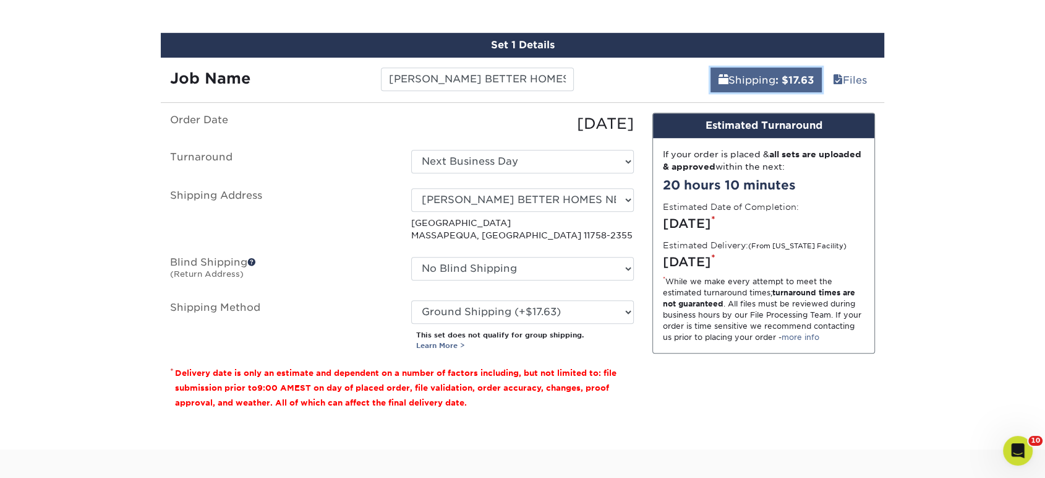
click at [789, 72] on link "Shipping : $17.63" at bounding box center [766, 79] width 111 height 25
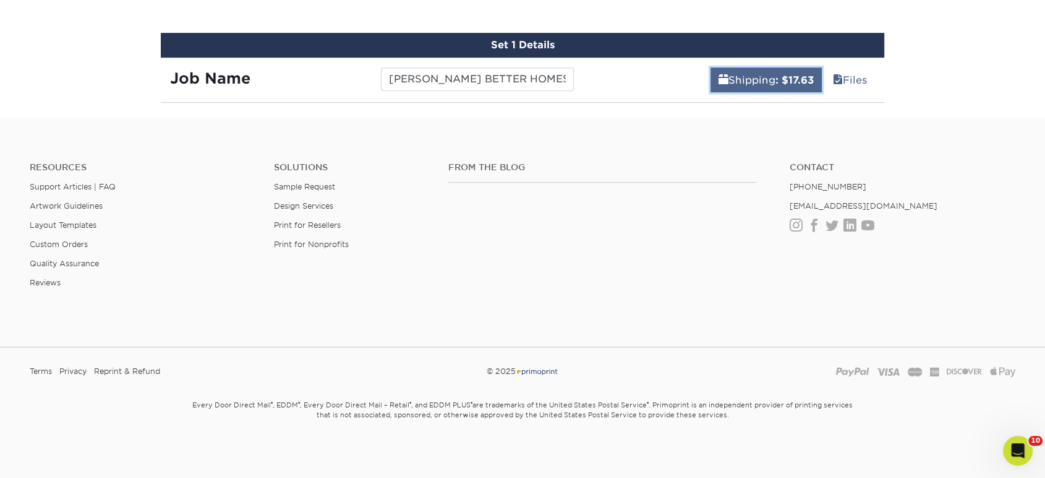
click at [789, 72] on link "Shipping : $17.63" at bounding box center [766, 79] width 111 height 25
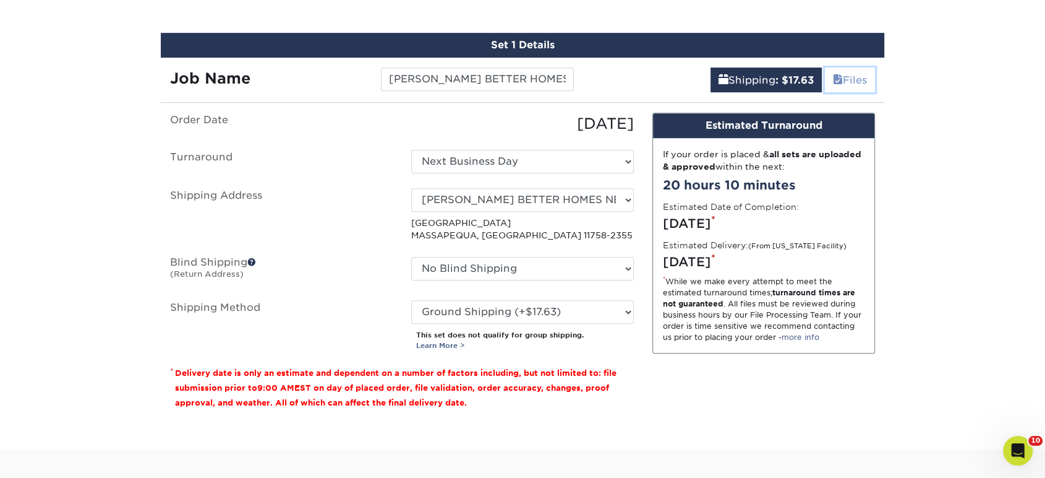
click at [839, 82] on span at bounding box center [838, 80] width 10 height 12
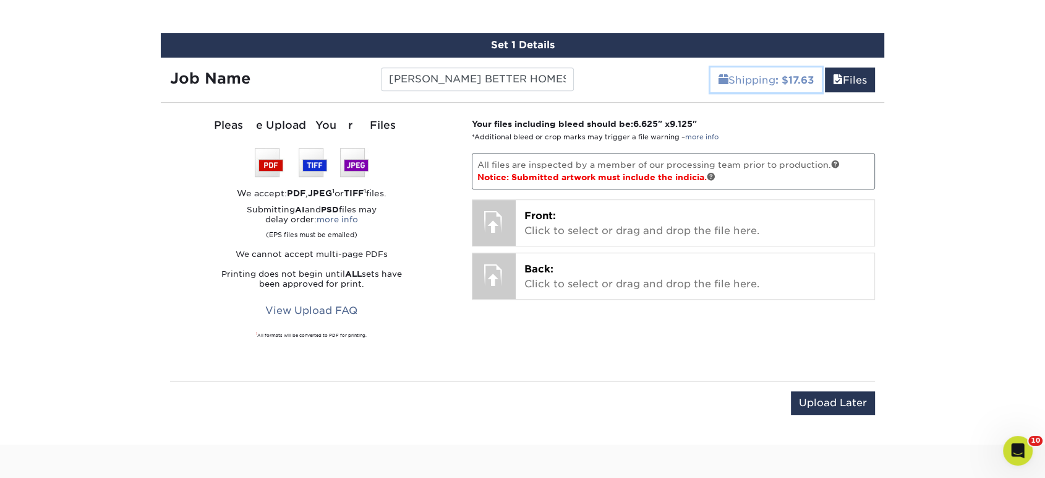
drag, startPoint x: 734, startPoint y: 88, endPoint x: 744, endPoint y: 83, distance: 11.1
click at [734, 87] on link "Shipping : $17.63" at bounding box center [766, 79] width 111 height 25
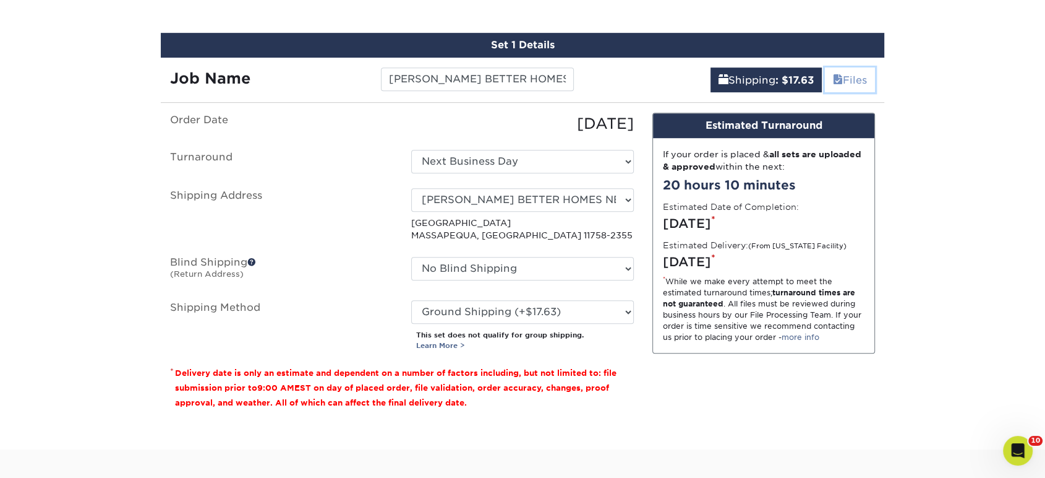
click at [841, 82] on link "Files" at bounding box center [850, 79] width 50 height 25
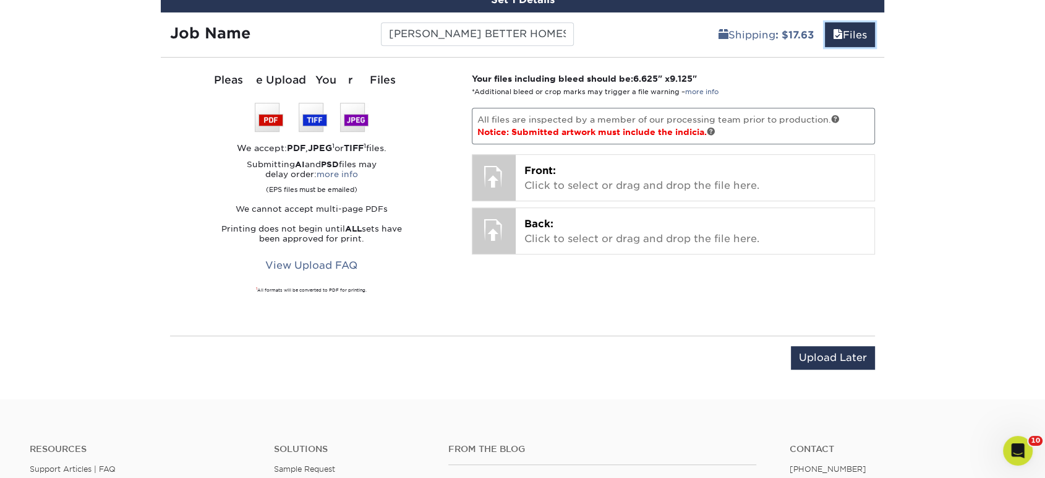
scroll to position [771, 0]
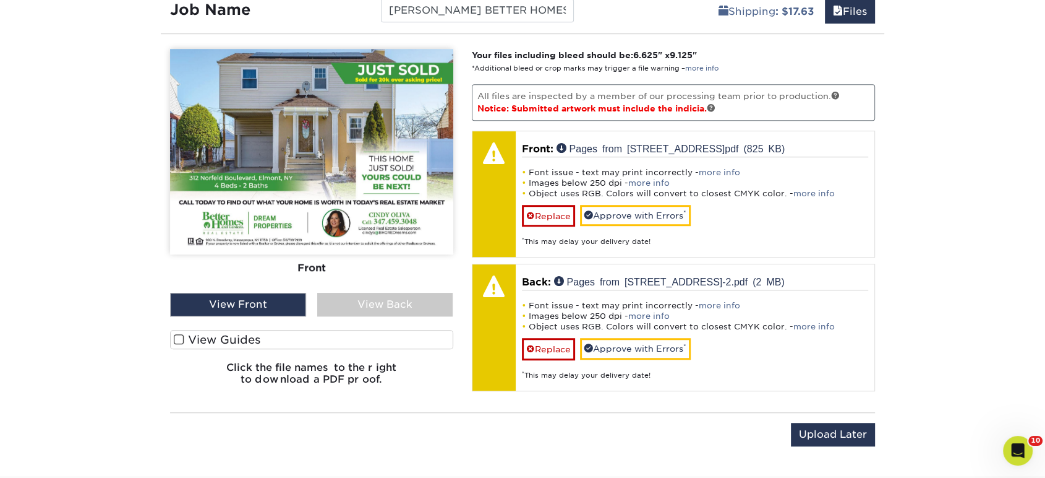
click at [376, 307] on div "View Back" at bounding box center [385, 305] width 136 height 24
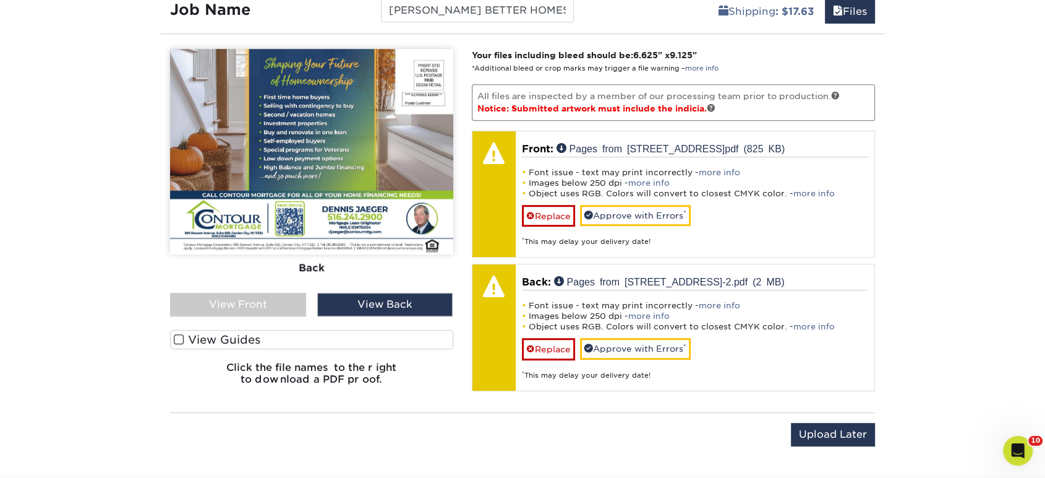
click at [246, 302] on div "View Front" at bounding box center [238, 305] width 136 height 24
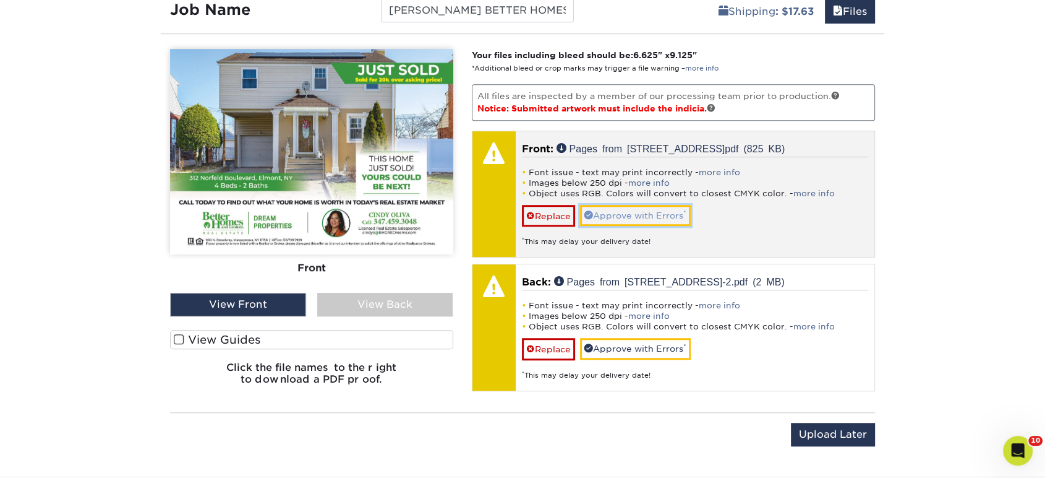
click at [612, 220] on link "Approve with Errors *" at bounding box center [635, 215] width 111 height 21
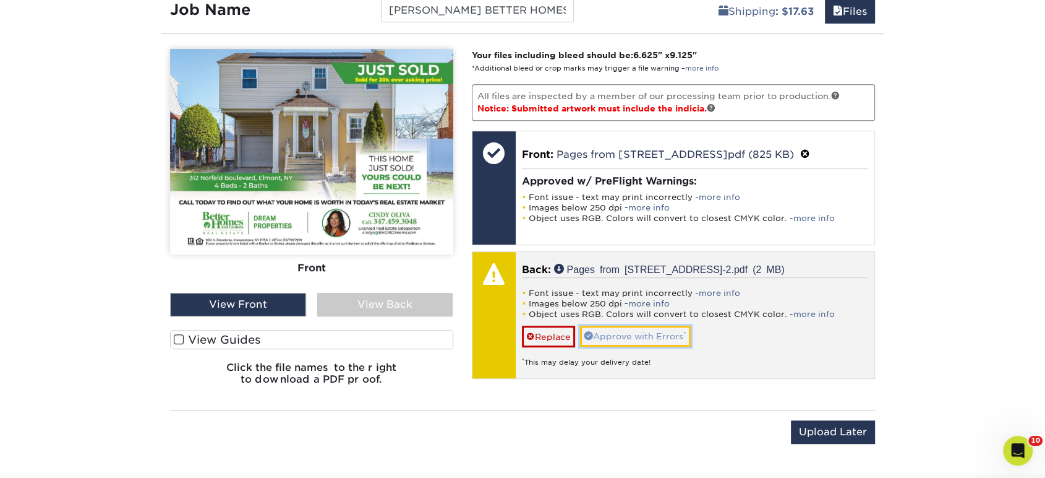
click at [647, 335] on link "Approve with Errors *" at bounding box center [635, 335] width 111 height 21
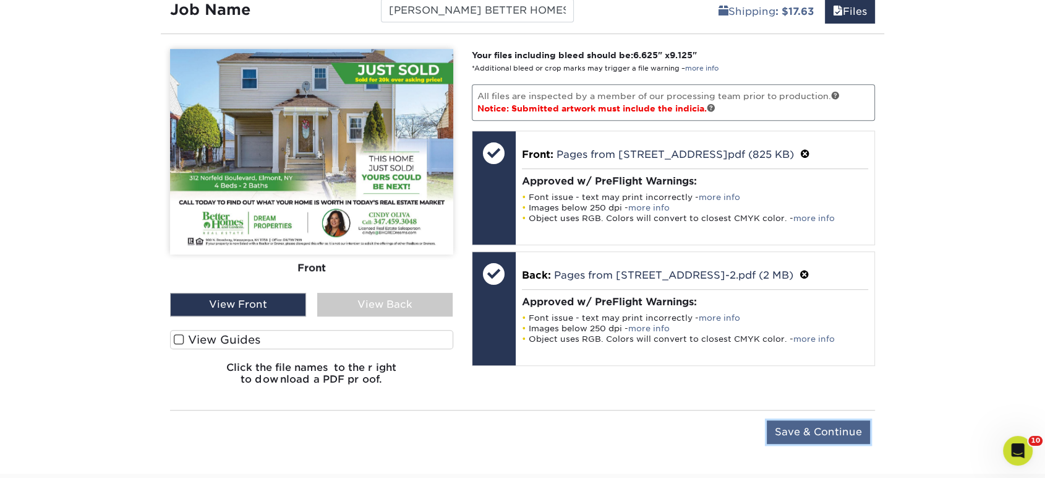
click at [854, 434] on input "Save & Continue" at bounding box center [818, 432] width 103 height 24
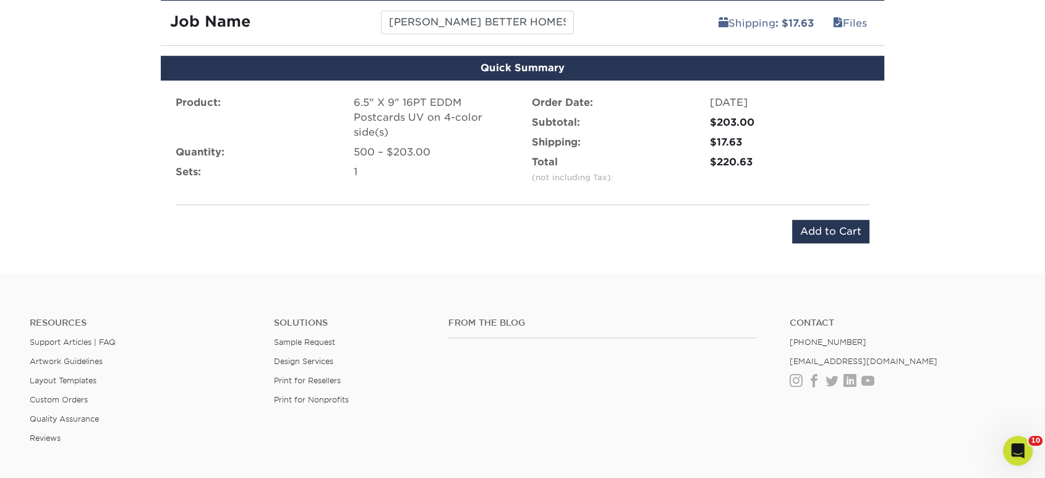
scroll to position [564, 0]
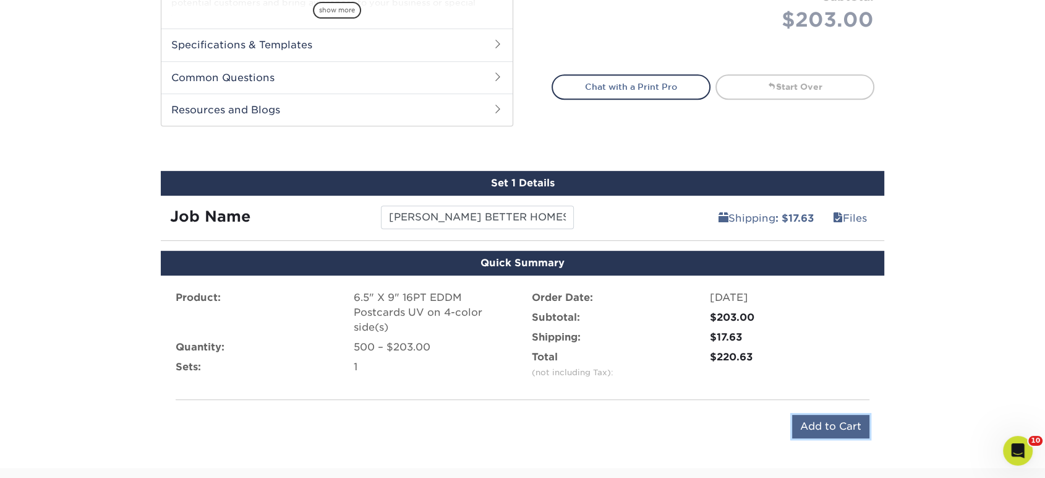
click at [824, 423] on input "Add to Cart" at bounding box center [830, 426] width 77 height 24
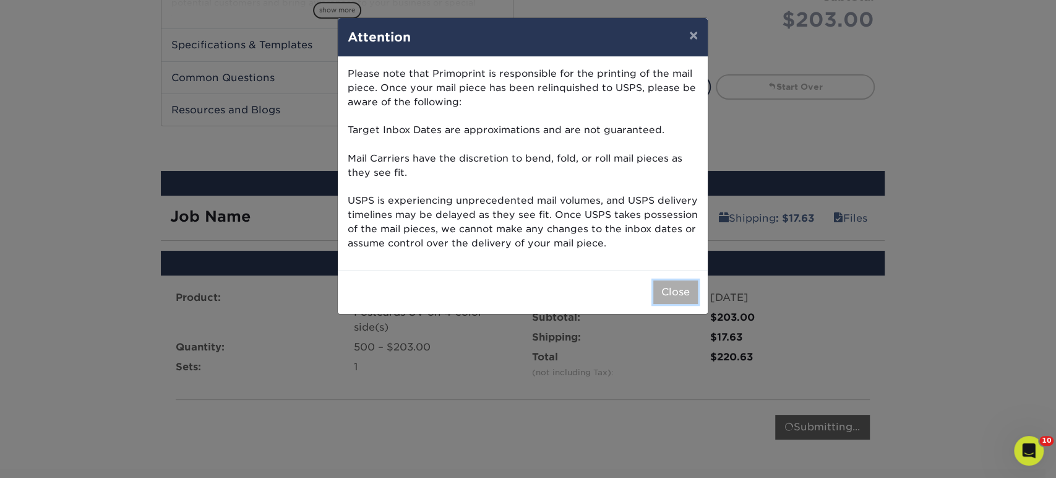
click at [682, 291] on button "Close" at bounding box center [675, 292] width 45 height 24
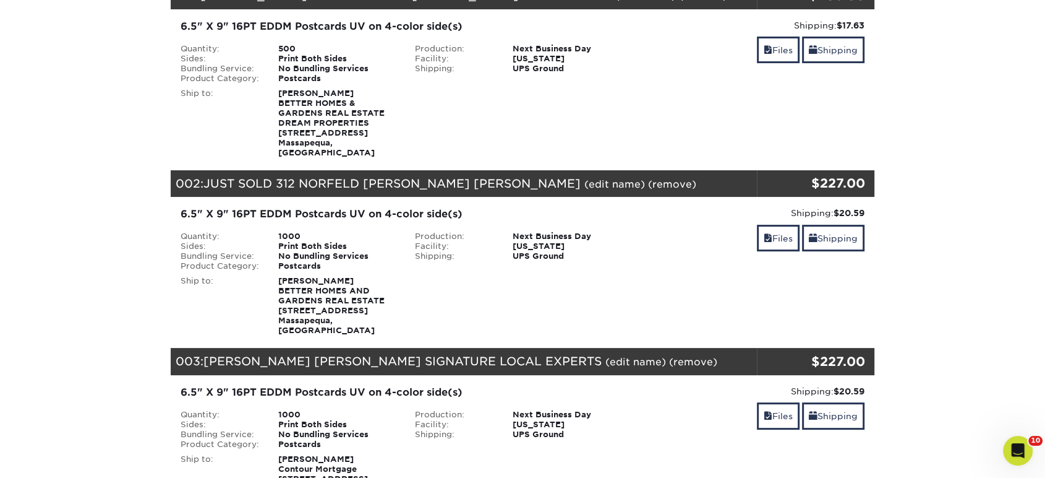
click at [648, 178] on link "(remove)" at bounding box center [672, 184] width 48 height 12
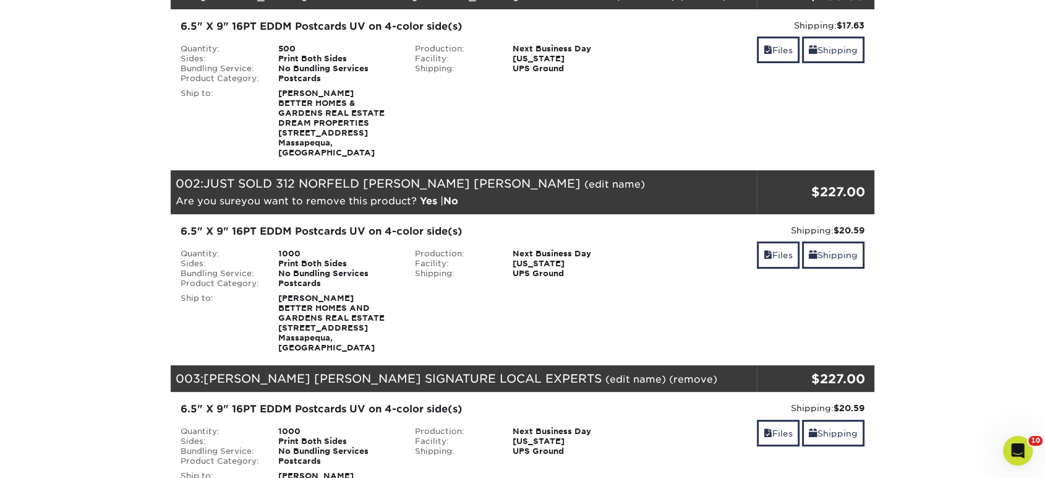
click at [434, 195] on link "Yes" at bounding box center [428, 201] width 17 height 12
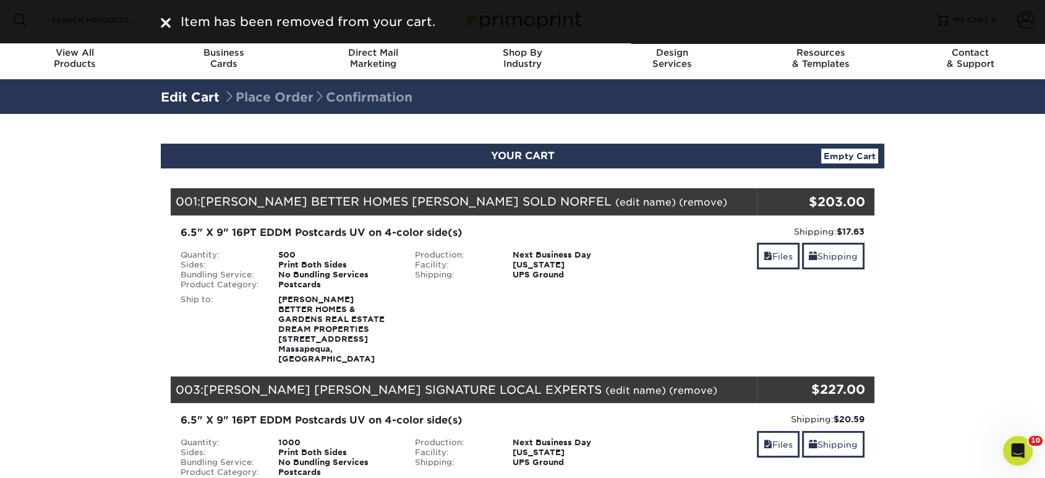
scroll to position [206, 0]
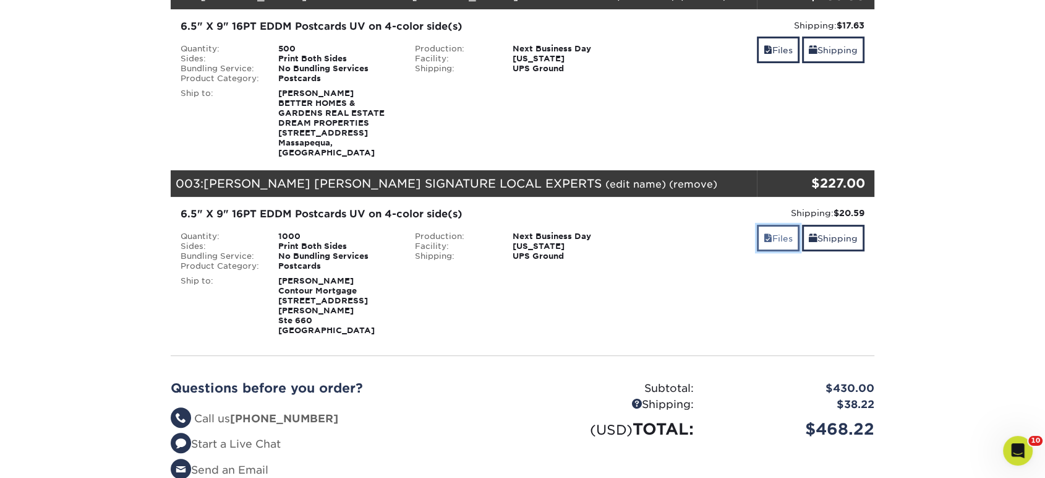
click at [769, 234] on link "Files" at bounding box center [778, 238] width 43 height 27
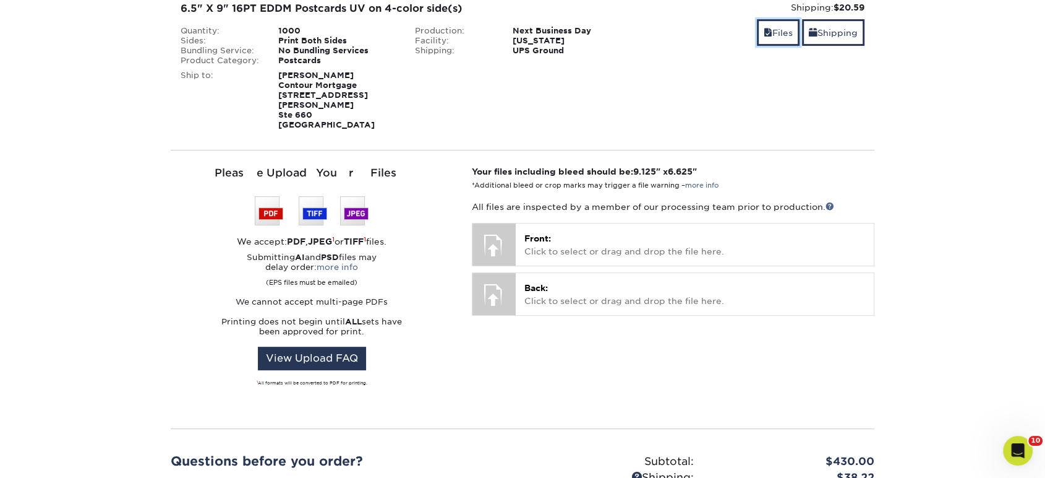
scroll to position [412, 0]
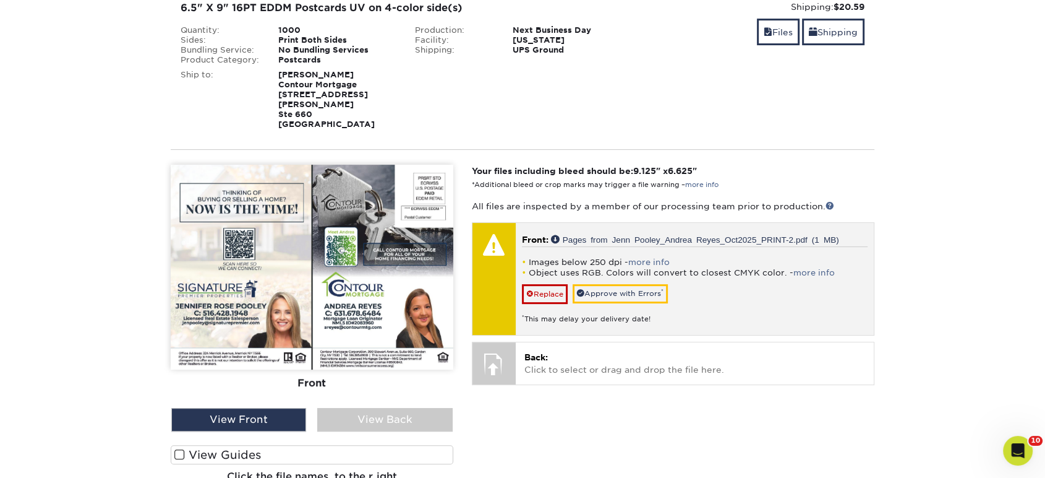
click at [543, 258] on div "Images below 250 dpi - more info Object uses RGB. Colors will convert to closes…" at bounding box center [695, 285] width 346 height 78
click at [554, 284] on link "Replace" at bounding box center [545, 294] width 46 height 20
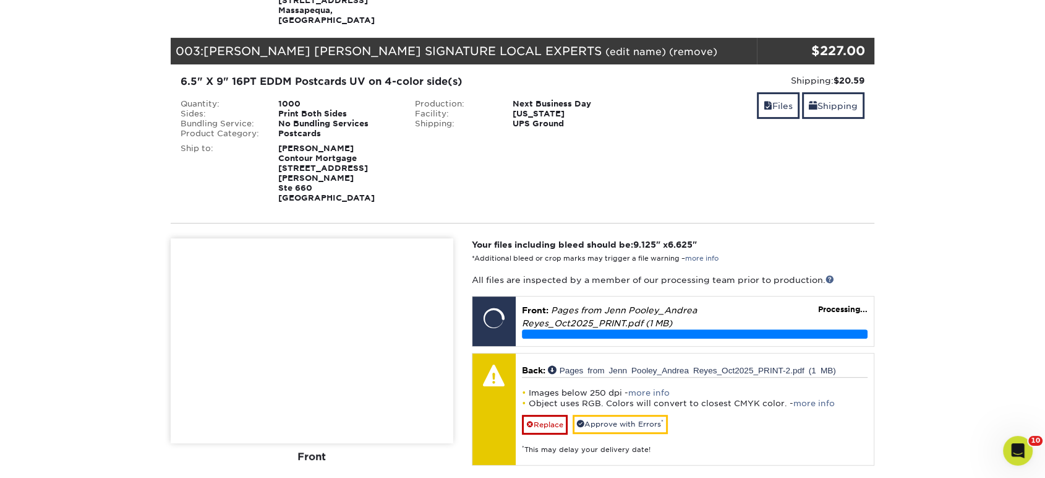
scroll to position [481, 0]
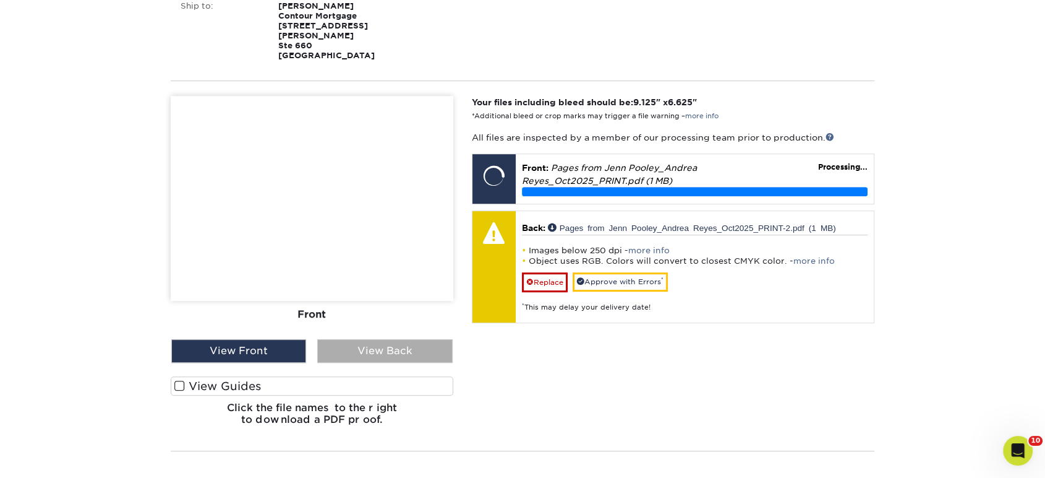
click at [361, 339] on div "View Back" at bounding box center [384, 351] width 135 height 24
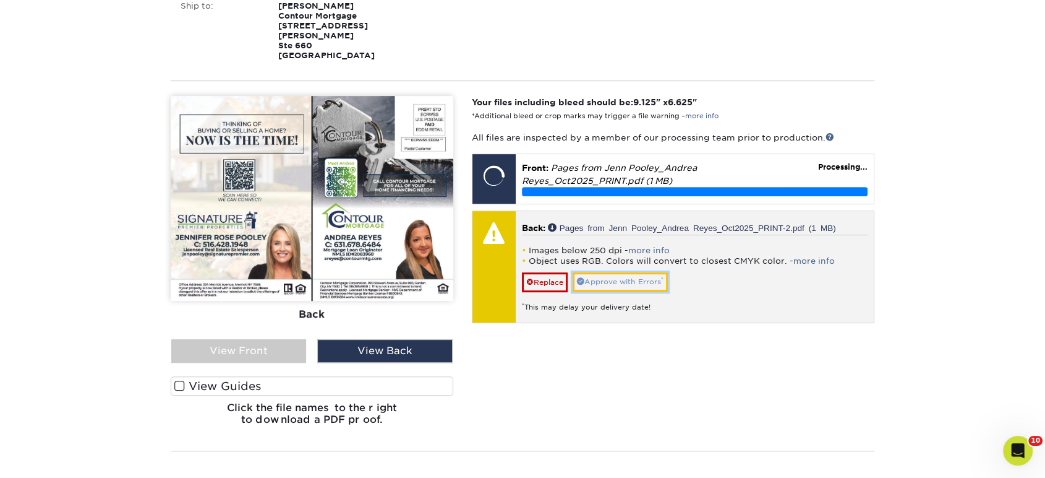
click at [601, 272] on link "Approve with Errors *" at bounding box center [620, 281] width 95 height 19
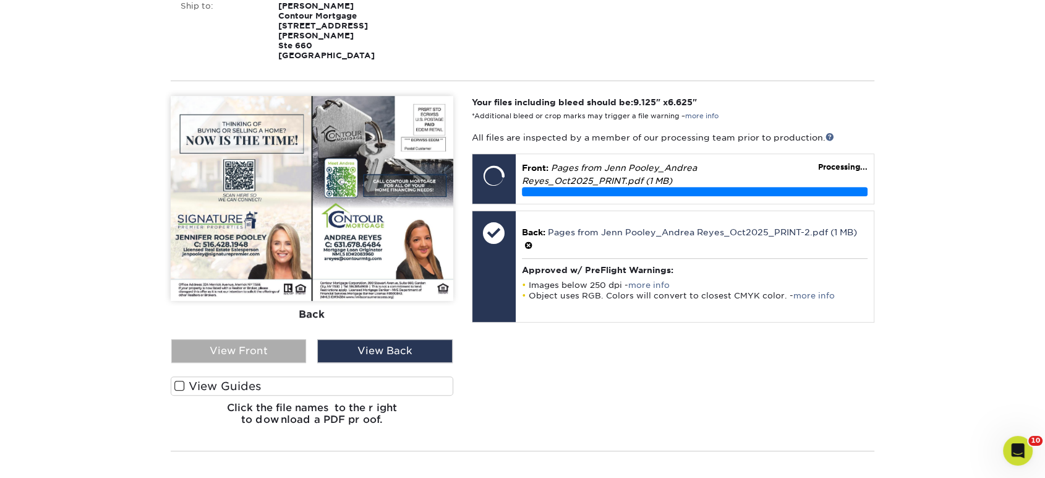
click at [284, 339] on div "View Front" at bounding box center [238, 351] width 135 height 24
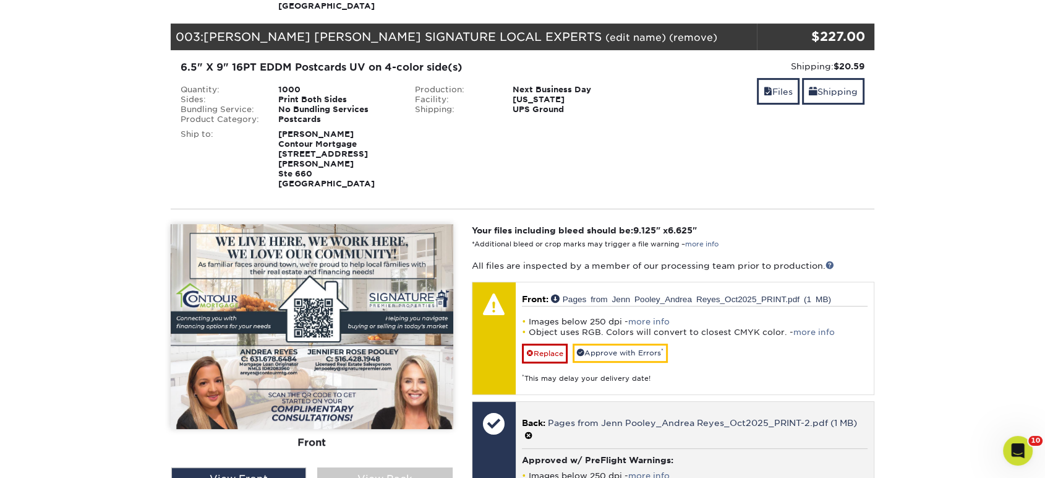
scroll to position [412, 0]
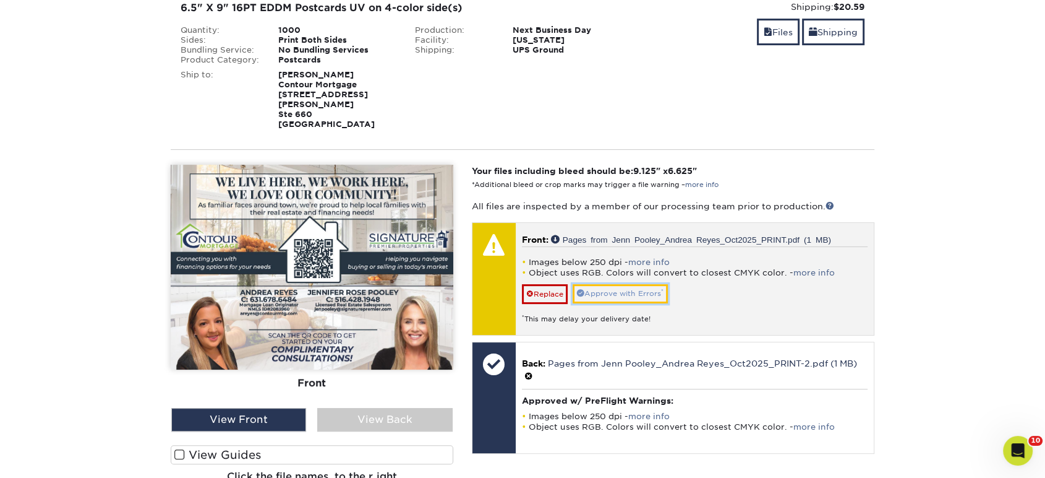
click at [614, 284] on link "Approve with Errors *" at bounding box center [620, 293] width 95 height 19
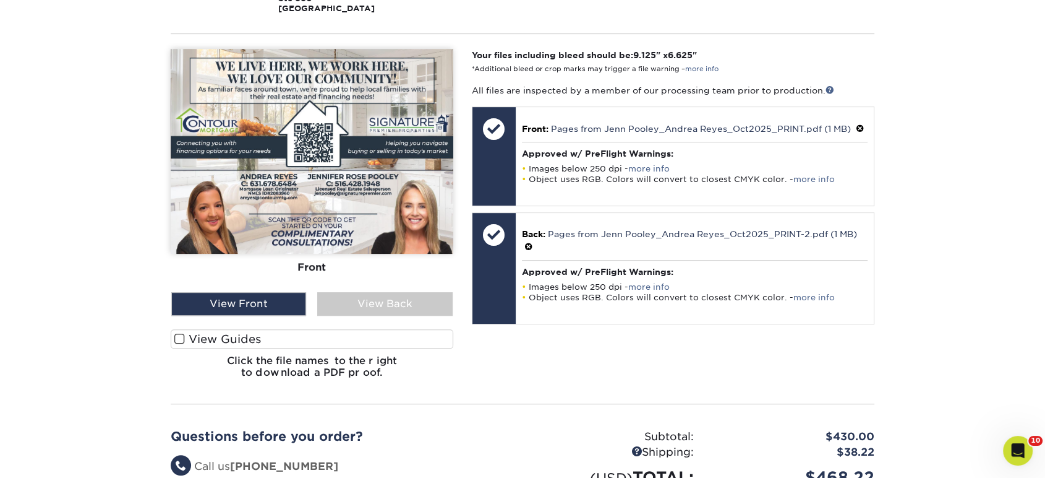
scroll to position [549, 0]
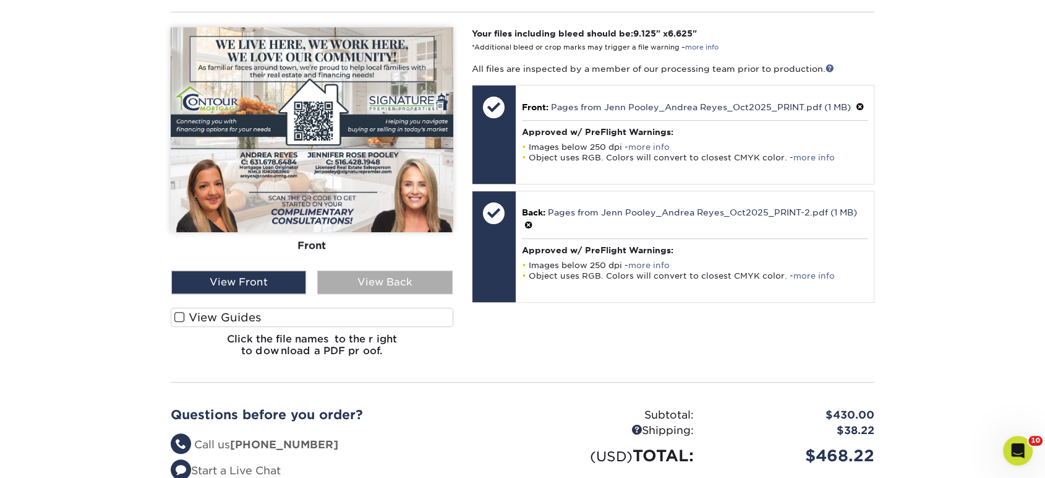
click at [398, 270] on div "View Back" at bounding box center [384, 282] width 135 height 24
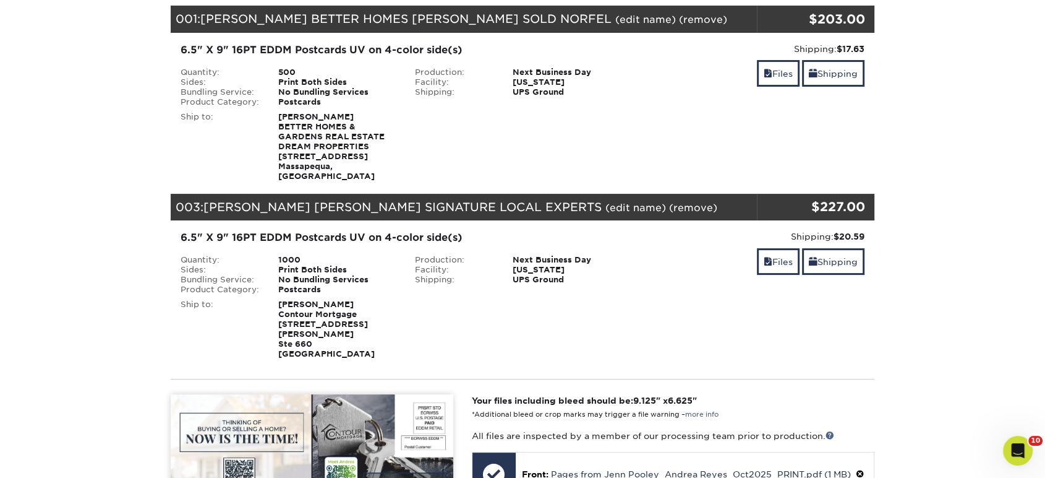
scroll to position [0, 0]
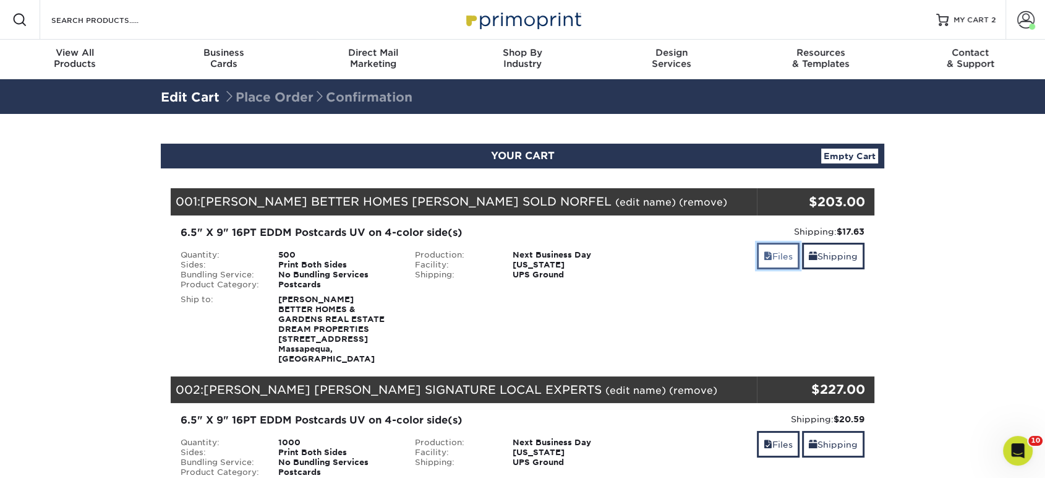
click at [774, 259] on link "Files" at bounding box center [778, 255] width 43 height 27
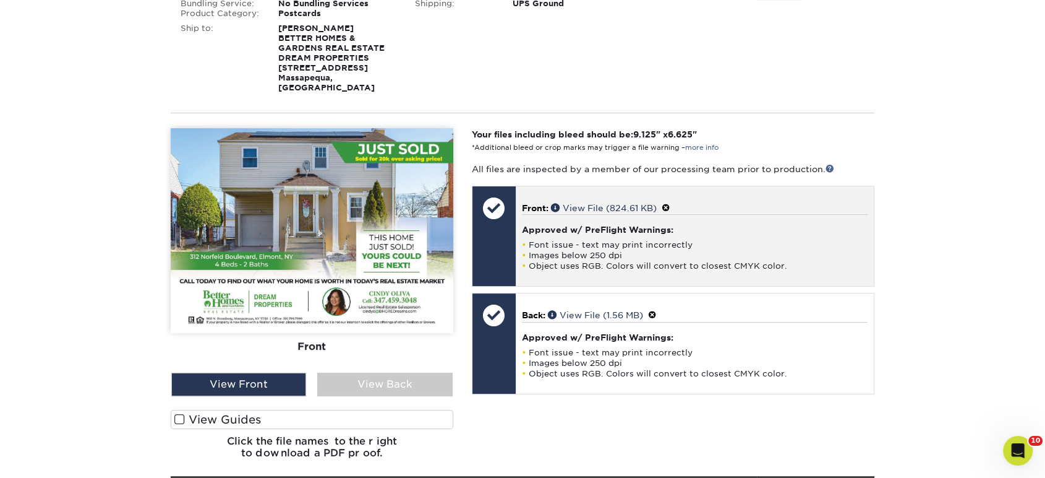
scroll to position [275, 0]
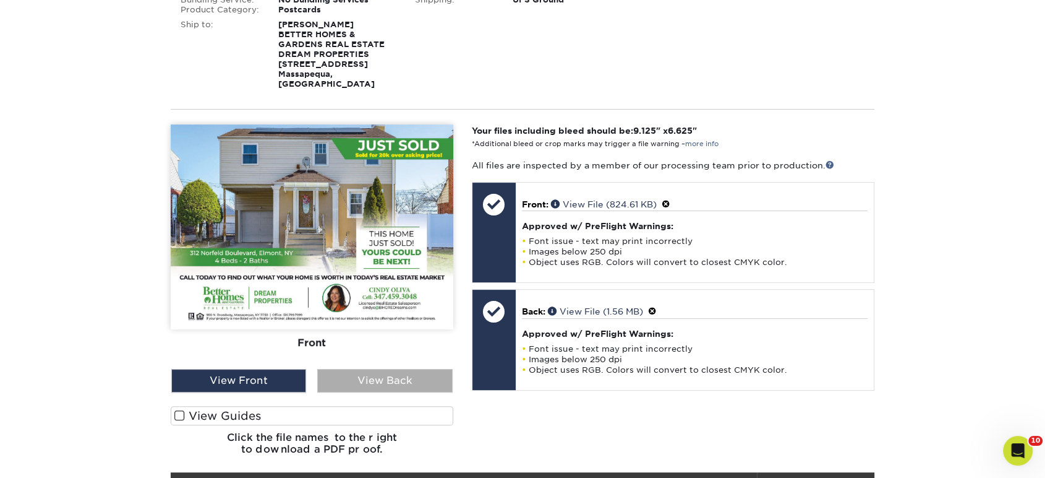
click at [375, 372] on div "View Back" at bounding box center [384, 381] width 135 height 24
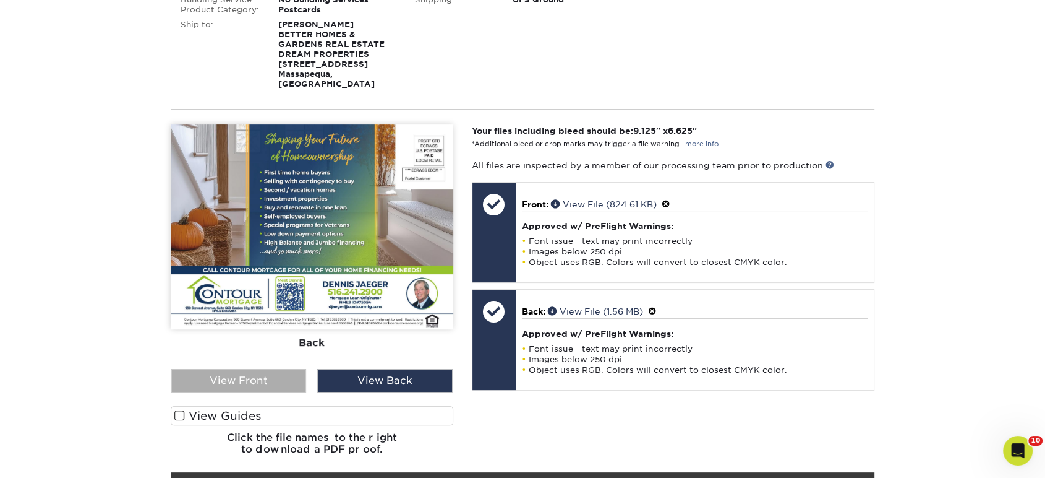
click at [288, 375] on div "View Front" at bounding box center [238, 381] width 135 height 24
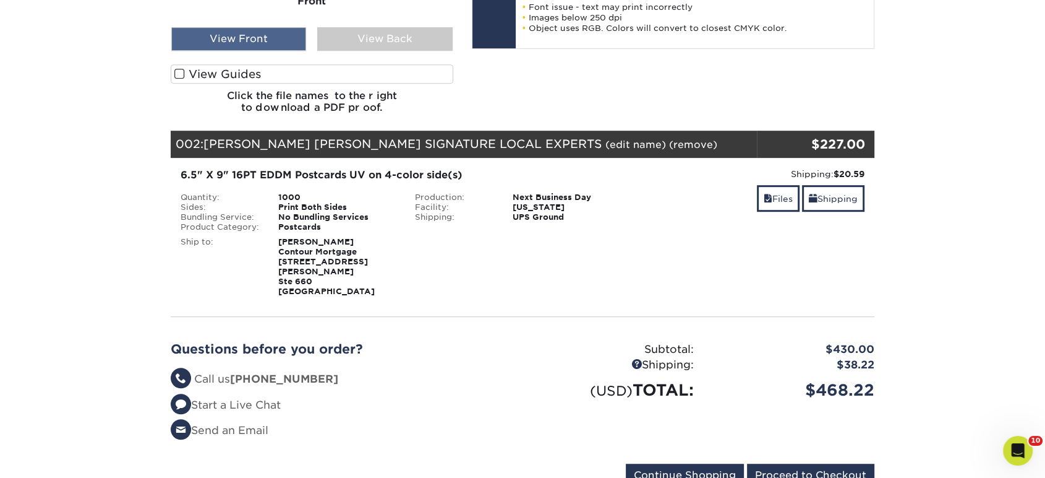
scroll to position [687, 0]
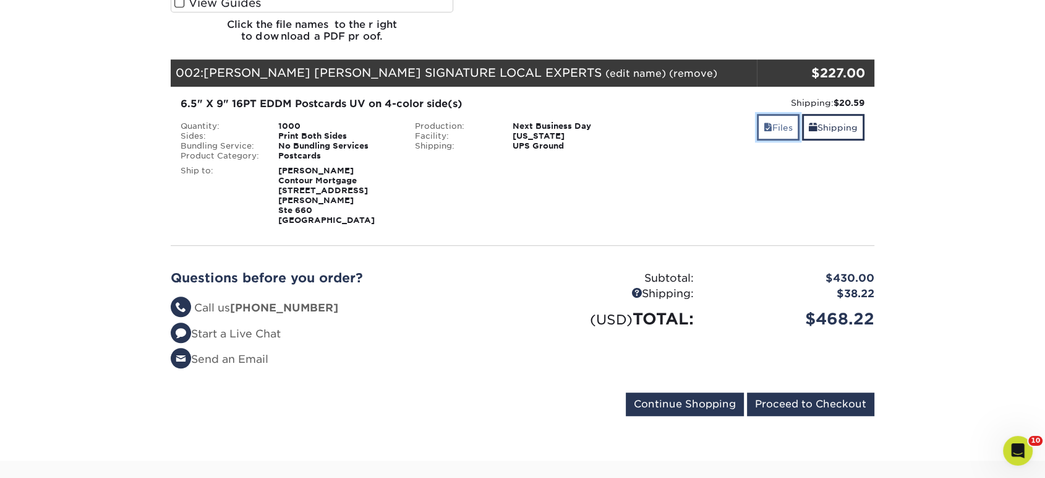
click at [773, 120] on link "Files" at bounding box center [778, 127] width 43 height 27
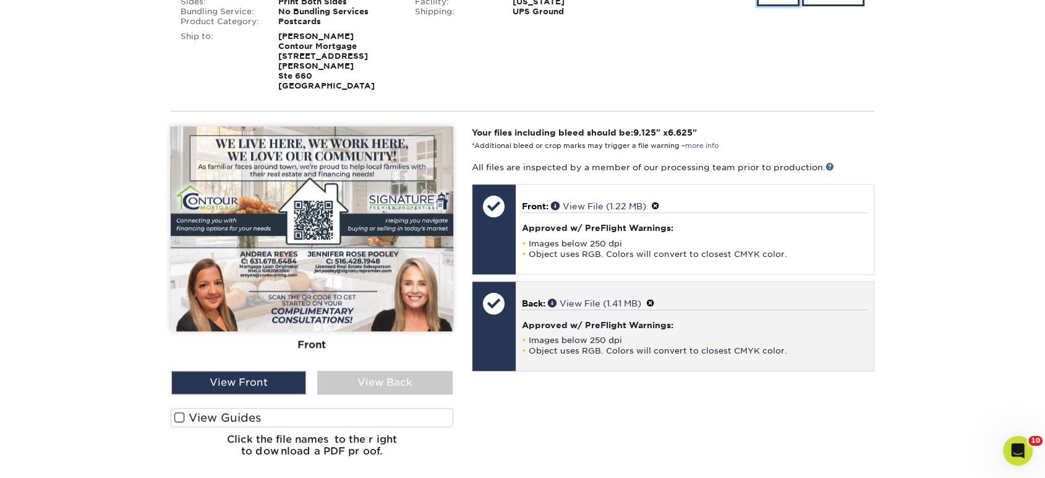
scroll to position [825, 0]
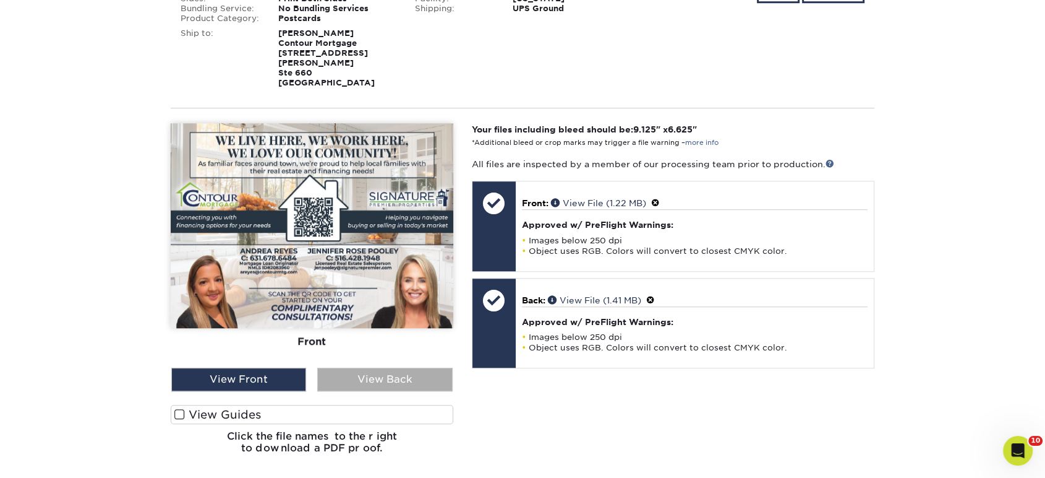
click at [382, 367] on div "View Back" at bounding box center [384, 379] width 135 height 24
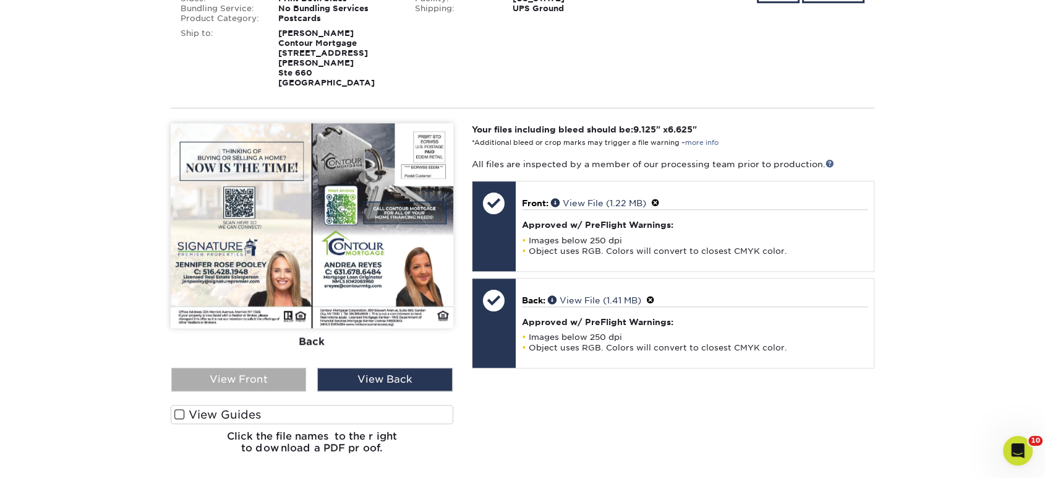
click at [252, 367] on div "View Front" at bounding box center [238, 379] width 135 height 24
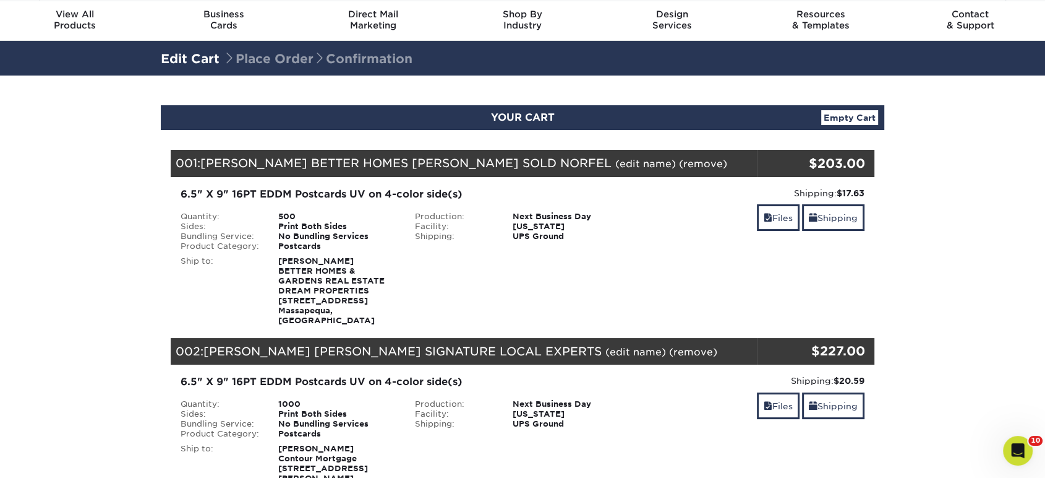
scroll to position [99, 0]
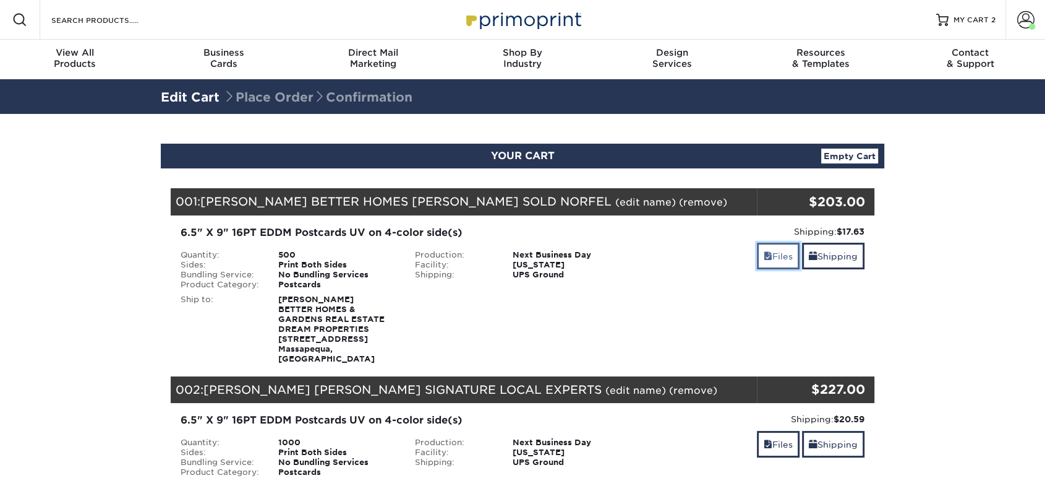
click at [764, 259] on span at bounding box center [768, 256] width 9 height 10
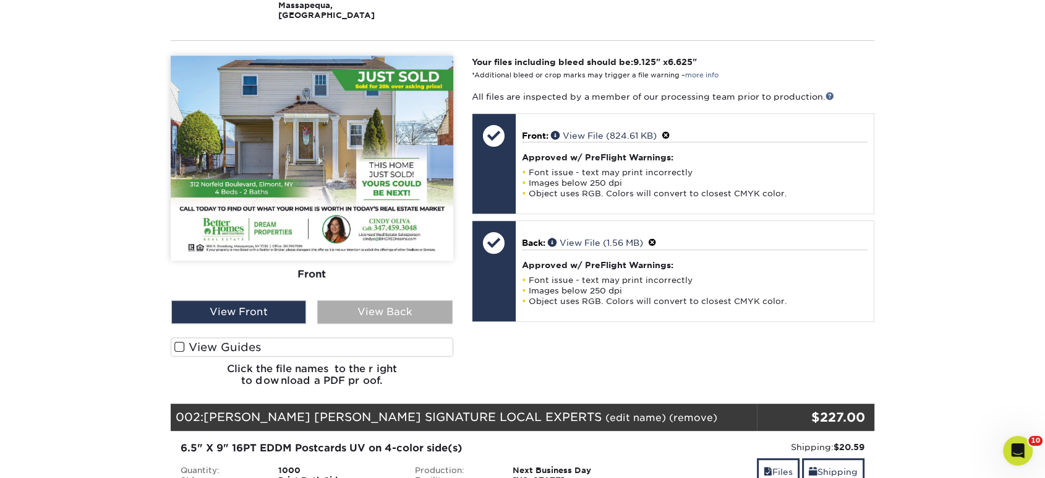
click at [358, 310] on div "View Back" at bounding box center [384, 312] width 135 height 24
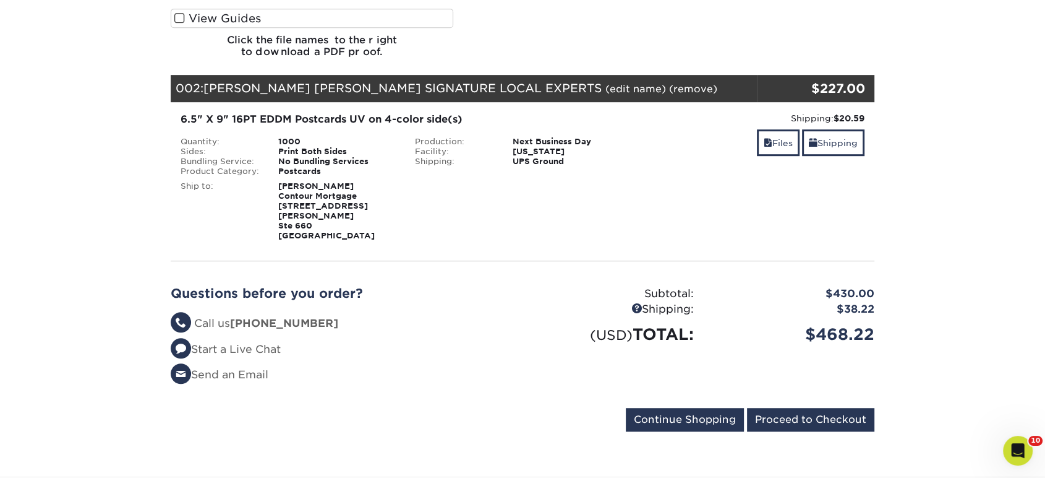
scroll to position [756, 0]
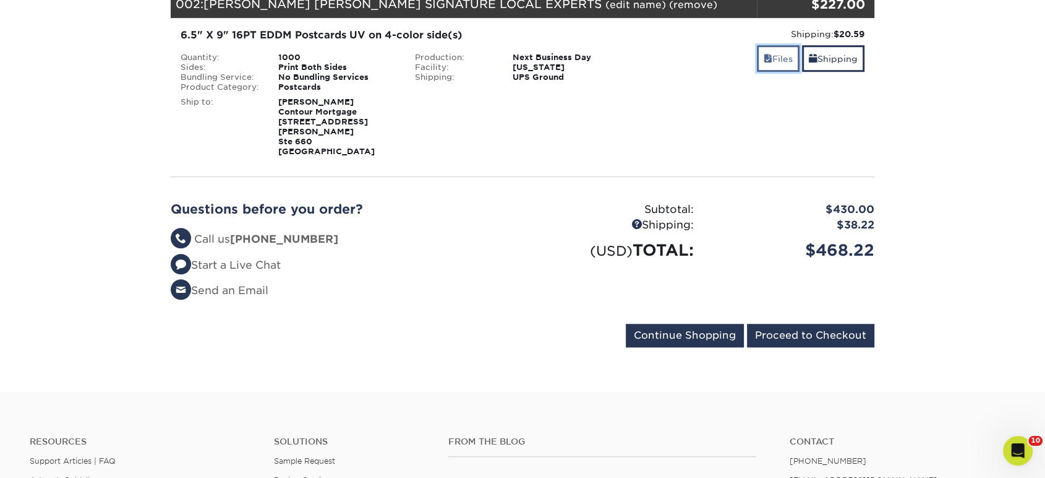
click at [775, 49] on link "Files" at bounding box center [778, 58] width 43 height 27
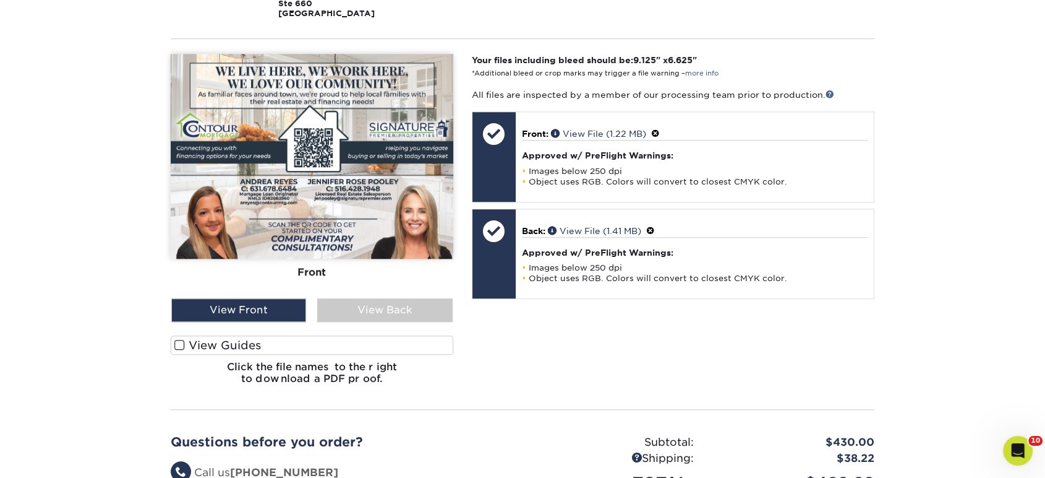
scroll to position [893, 0]
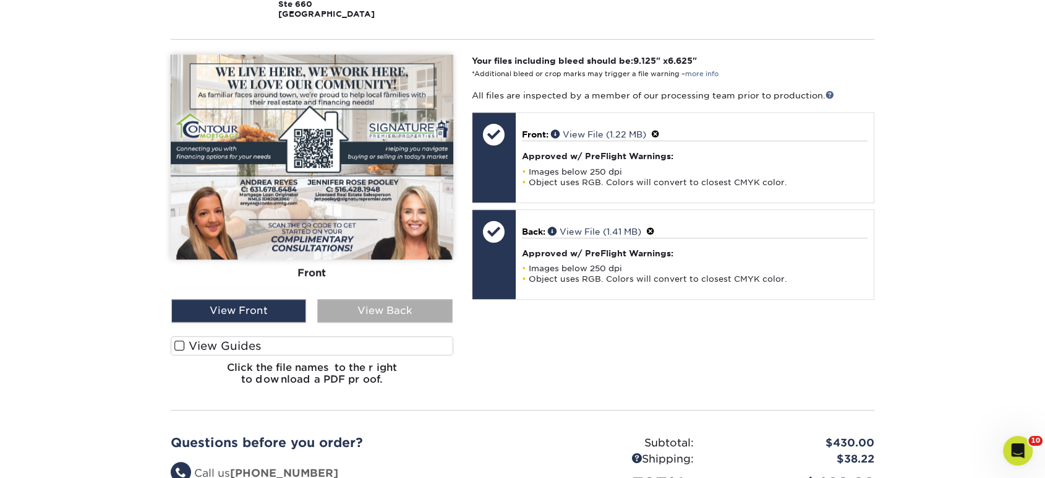
click at [414, 299] on div "View Back" at bounding box center [384, 311] width 135 height 24
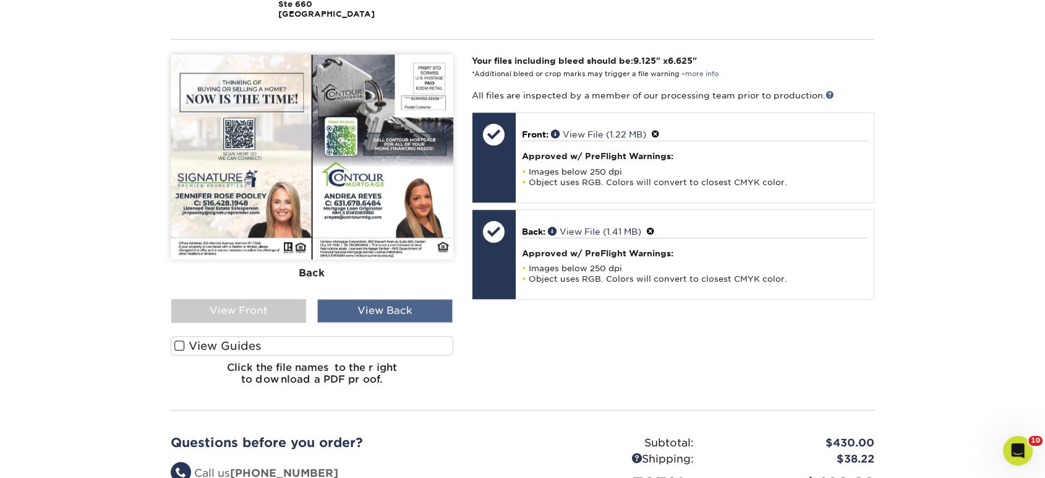
scroll to position [1237, 0]
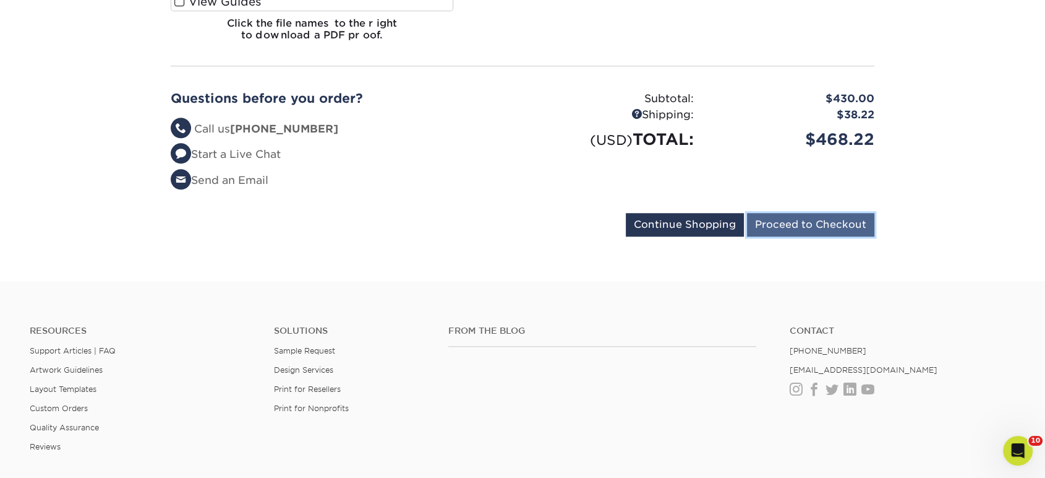
click at [792, 213] on input "Proceed to Checkout" at bounding box center [810, 225] width 127 height 24
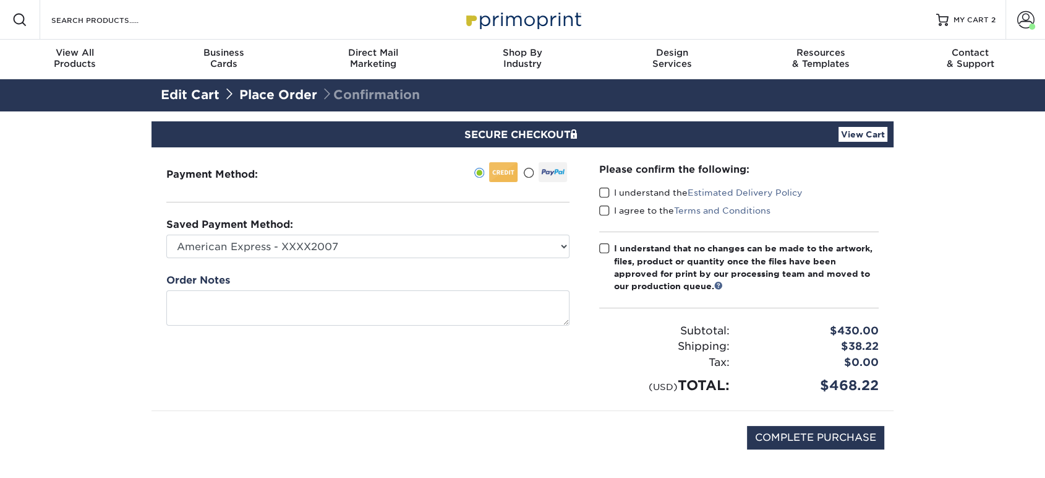
click at [600, 192] on span at bounding box center [604, 193] width 11 height 12
click at [0, 0] on input "I understand the Estimated Delivery Policy" at bounding box center [0, 0] width 0 height 0
click at [605, 205] on span at bounding box center [604, 211] width 11 height 12
click at [0, 0] on input "I agree to the Terms and Conditions" at bounding box center [0, 0] width 0 height 0
click at [600, 246] on span at bounding box center [604, 248] width 11 height 12
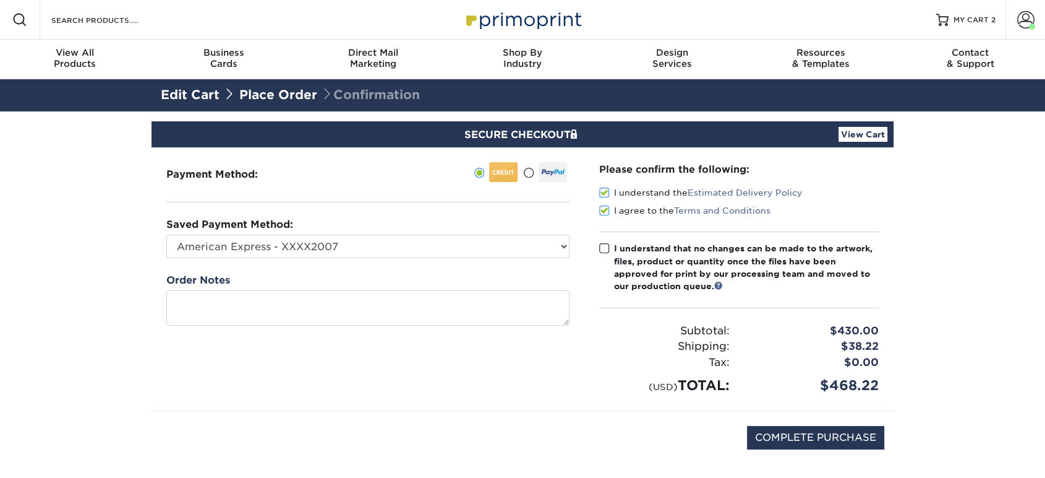
click at [0, 0] on input "I understand that no changes can be made to the artwork, files, product or quan…" at bounding box center [0, 0] width 0 height 0
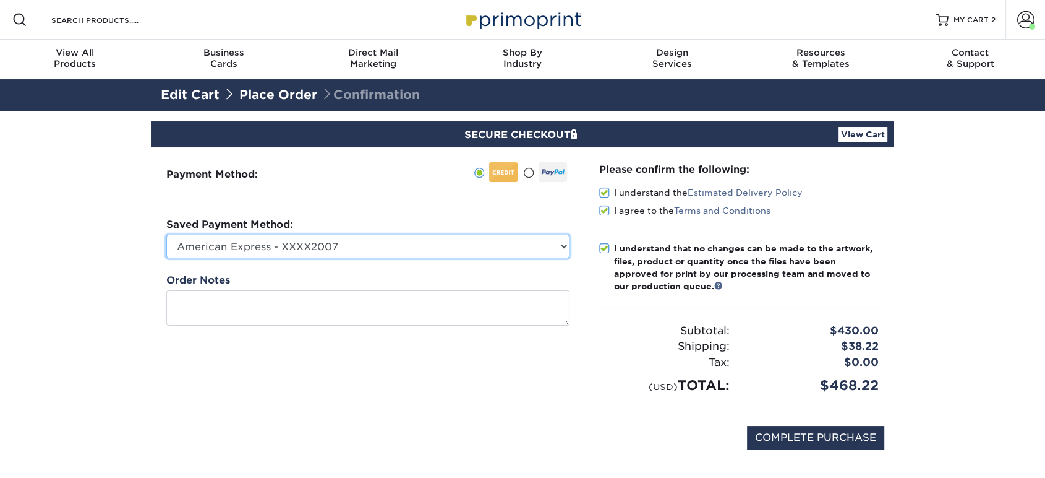
click at [539, 248] on select "American Express - XXXX2007 MasterCard - XXXX7618 American Express - XXXX1003 V…" at bounding box center [367, 246] width 403 height 24
select select "34500"
click at [166, 234] on select "American Express - XXXX2007 MasterCard - XXXX7618 American Express - XXXX1003 V…" at bounding box center [367, 246] width 403 height 24
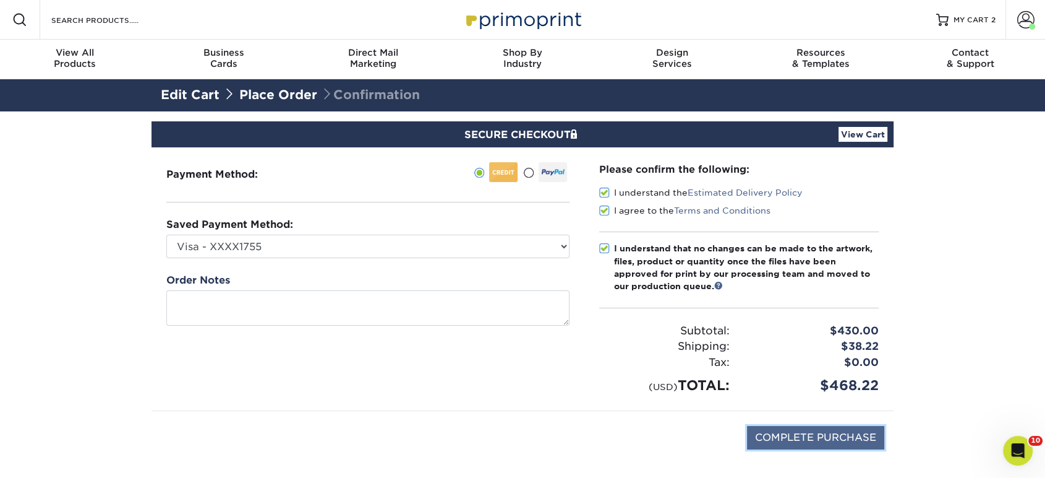
click at [802, 433] on input "COMPLETE PURCHASE" at bounding box center [815, 438] width 137 height 24
type input "PROCESSING, PLEASE WAIT..."
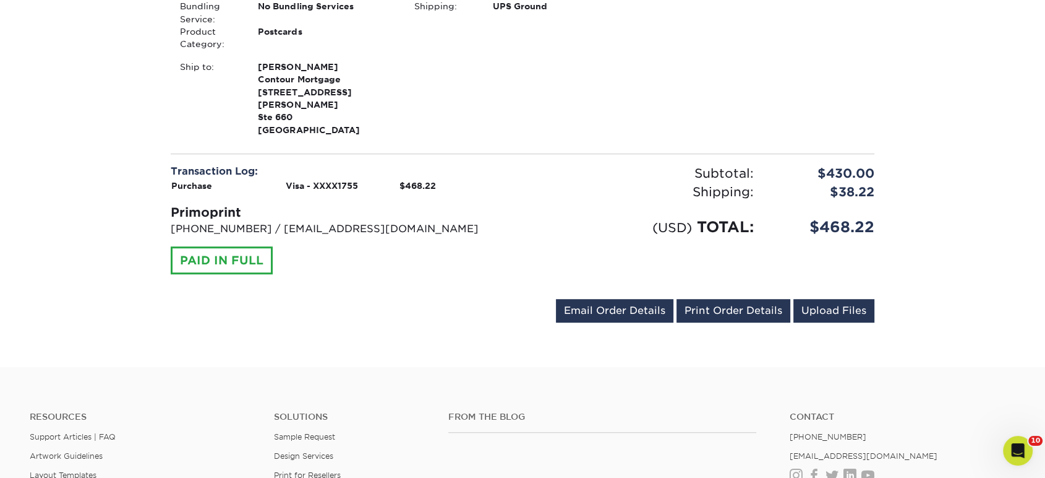
scroll to position [825, 0]
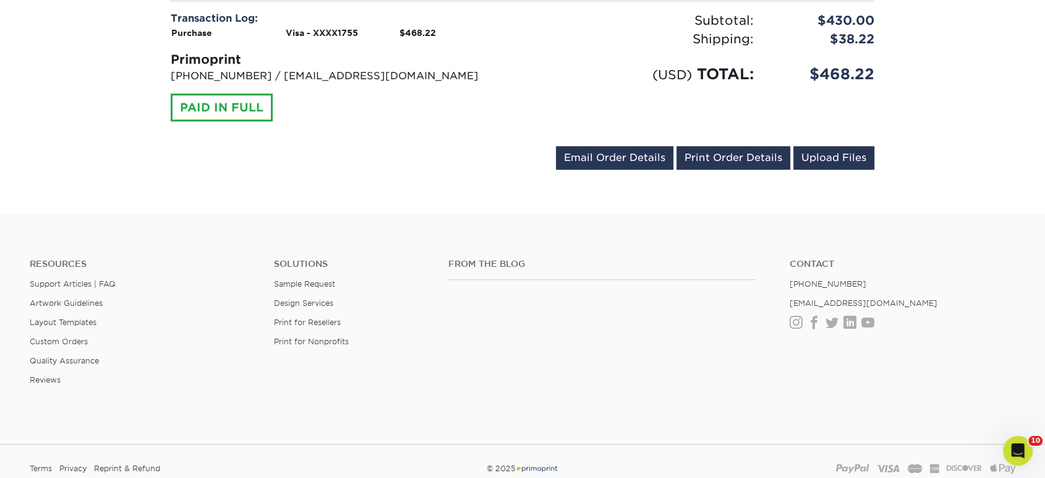
click at [699, 146] on div "[EMAIL_ADDRESS][DOMAIN_NAME] Send Email Order Details Print Order Details Uploa…" at bounding box center [715, 160] width 319 height 28
click at [701, 146] on link "Print Order Details" at bounding box center [734, 158] width 114 height 24
